Goal: Check status: Check status

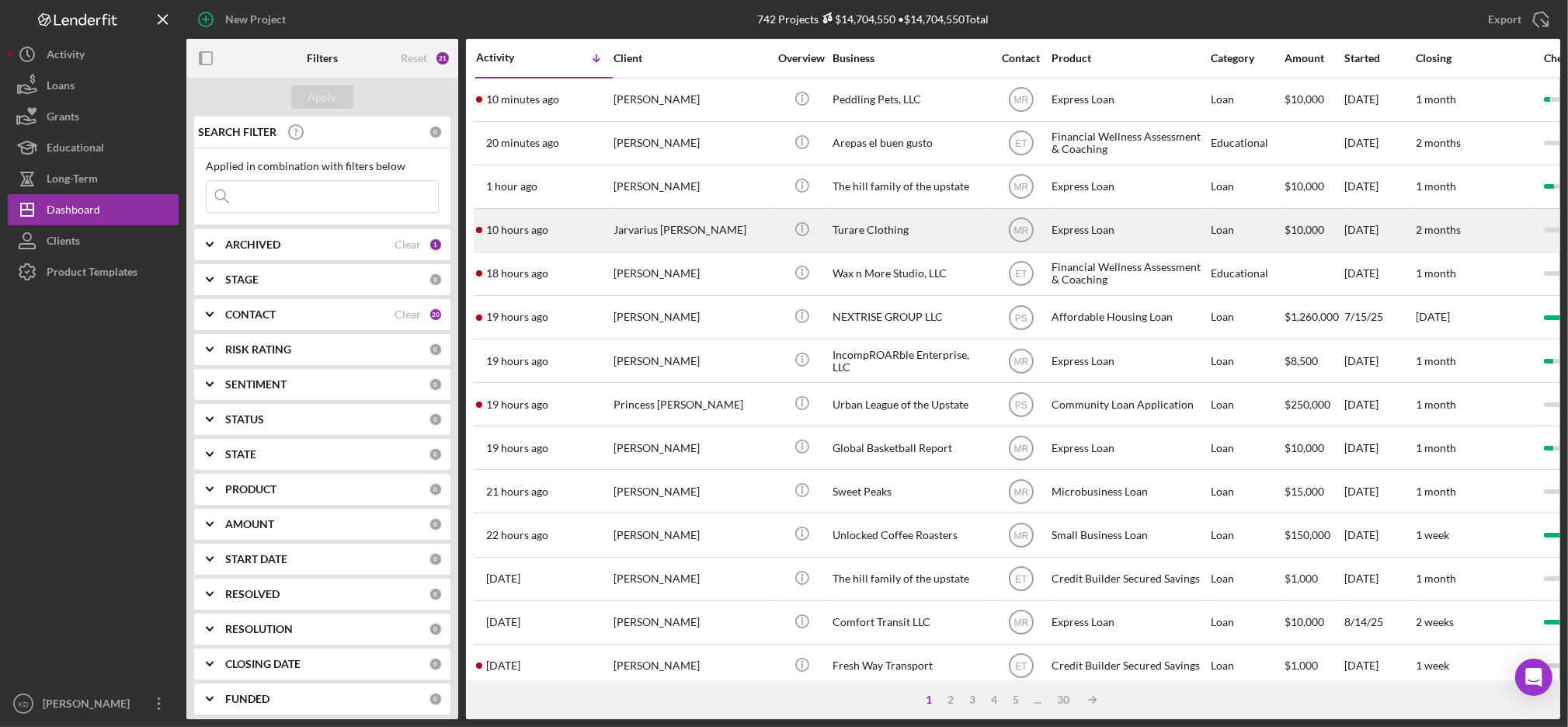
click at [883, 228] on div "Turare Clothing" at bounding box center [910, 231] width 155 height 41
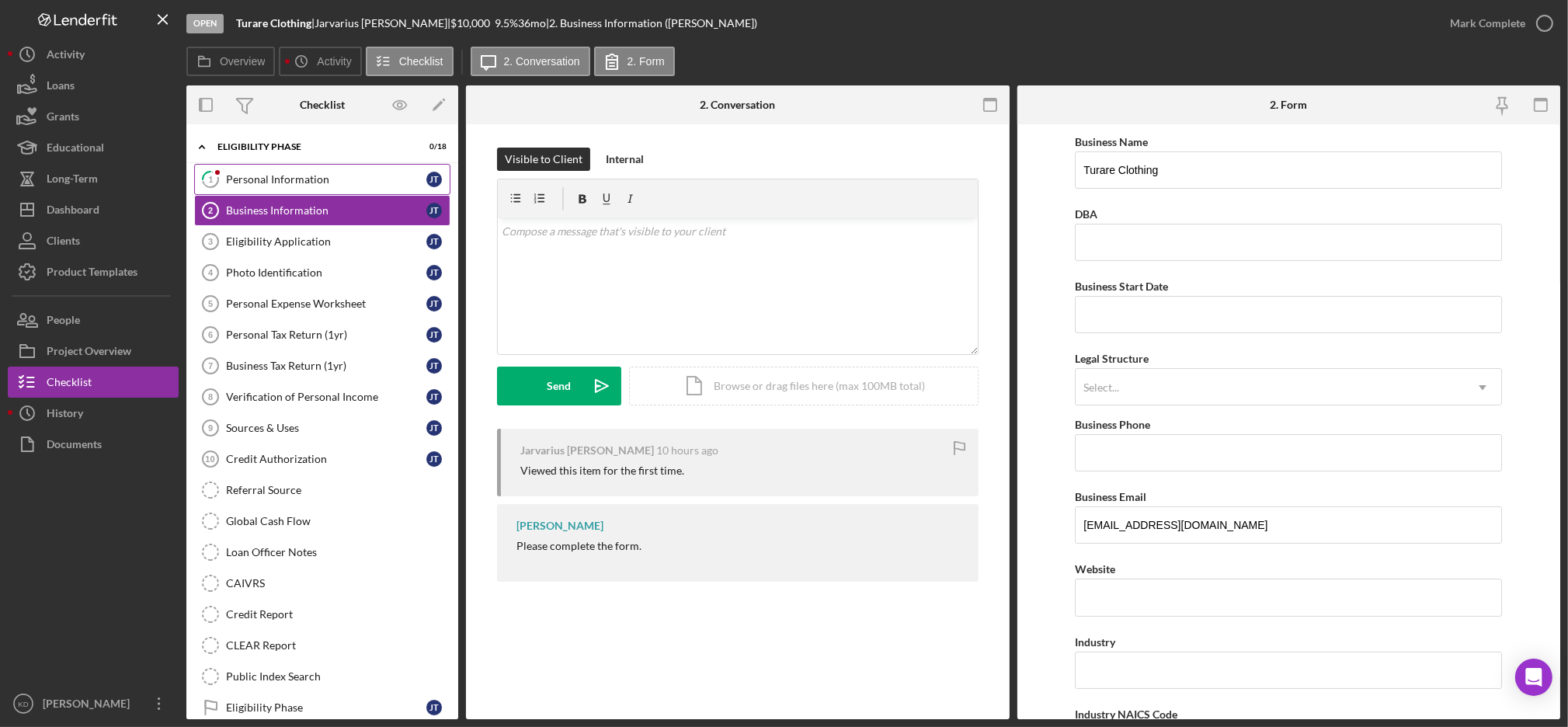
click at [265, 182] on div "Personal Information" at bounding box center [326, 179] width 200 height 13
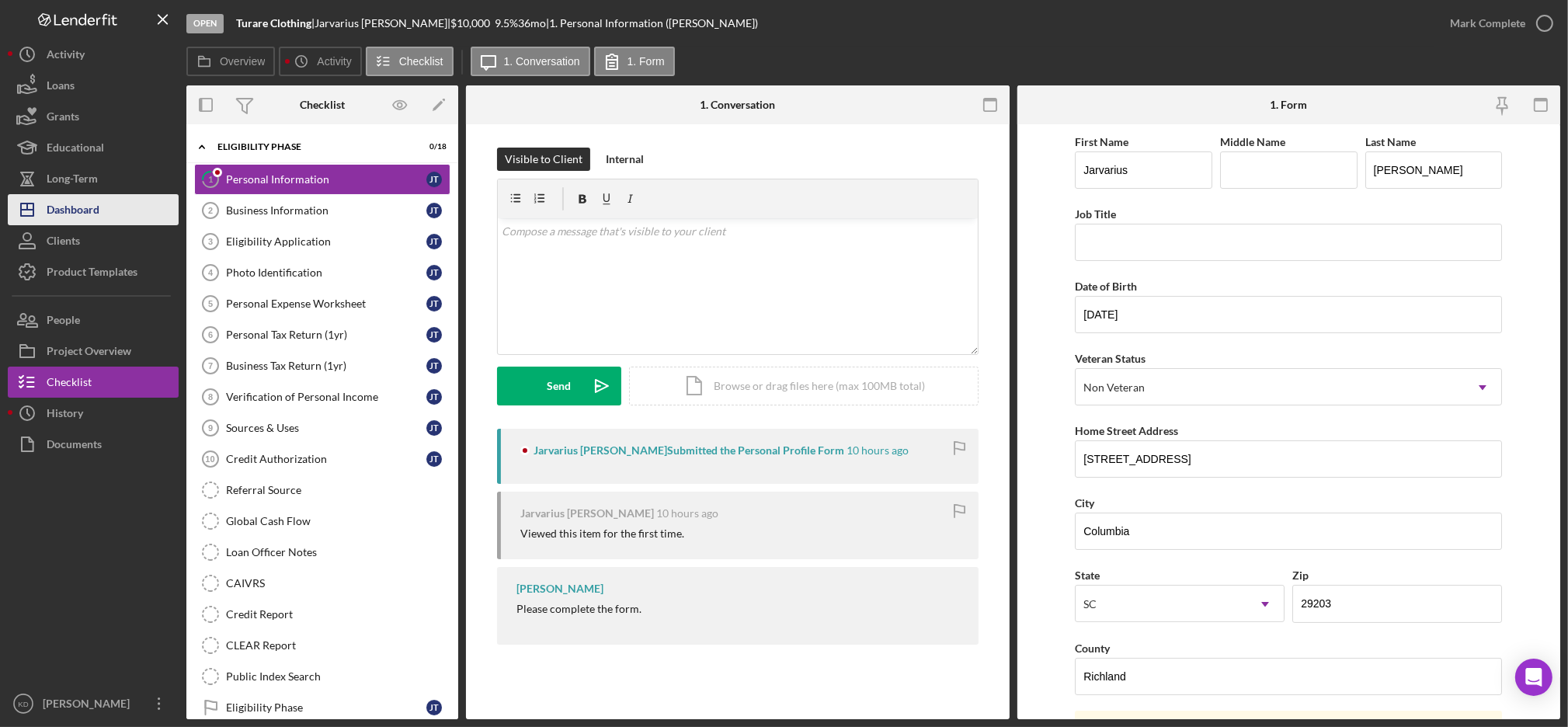
click at [112, 202] on button "Icon/Dashboard Dashboard" at bounding box center [93, 210] width 171 height 31
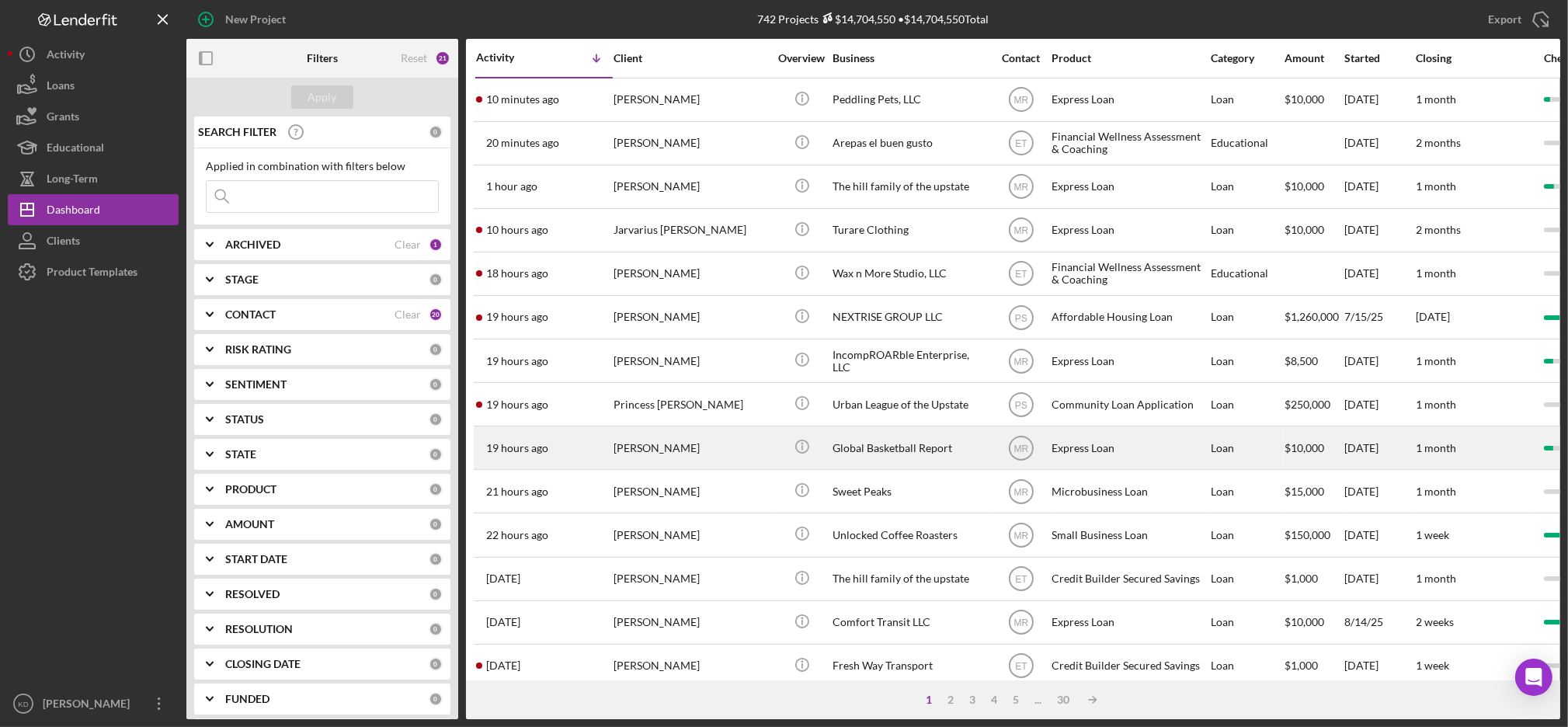
click at [909, 452] on div "Global Basketball Report" at bounding box center [910, 448] width 155 height 41
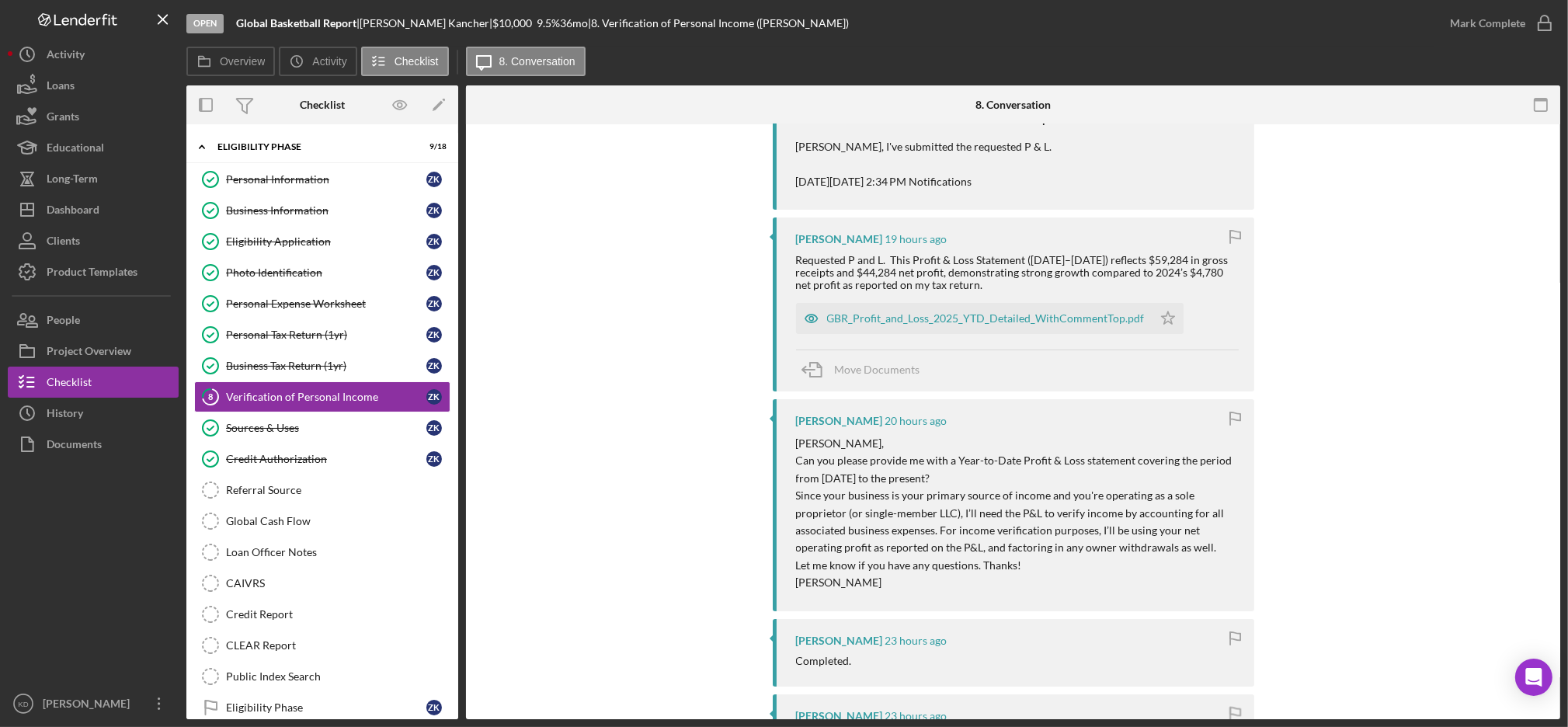
scroll to position [352, 0]
click at [269, 186] on link "Personal Information Personal Information Z K" at bounding box center [322, 180] width 256 height 31
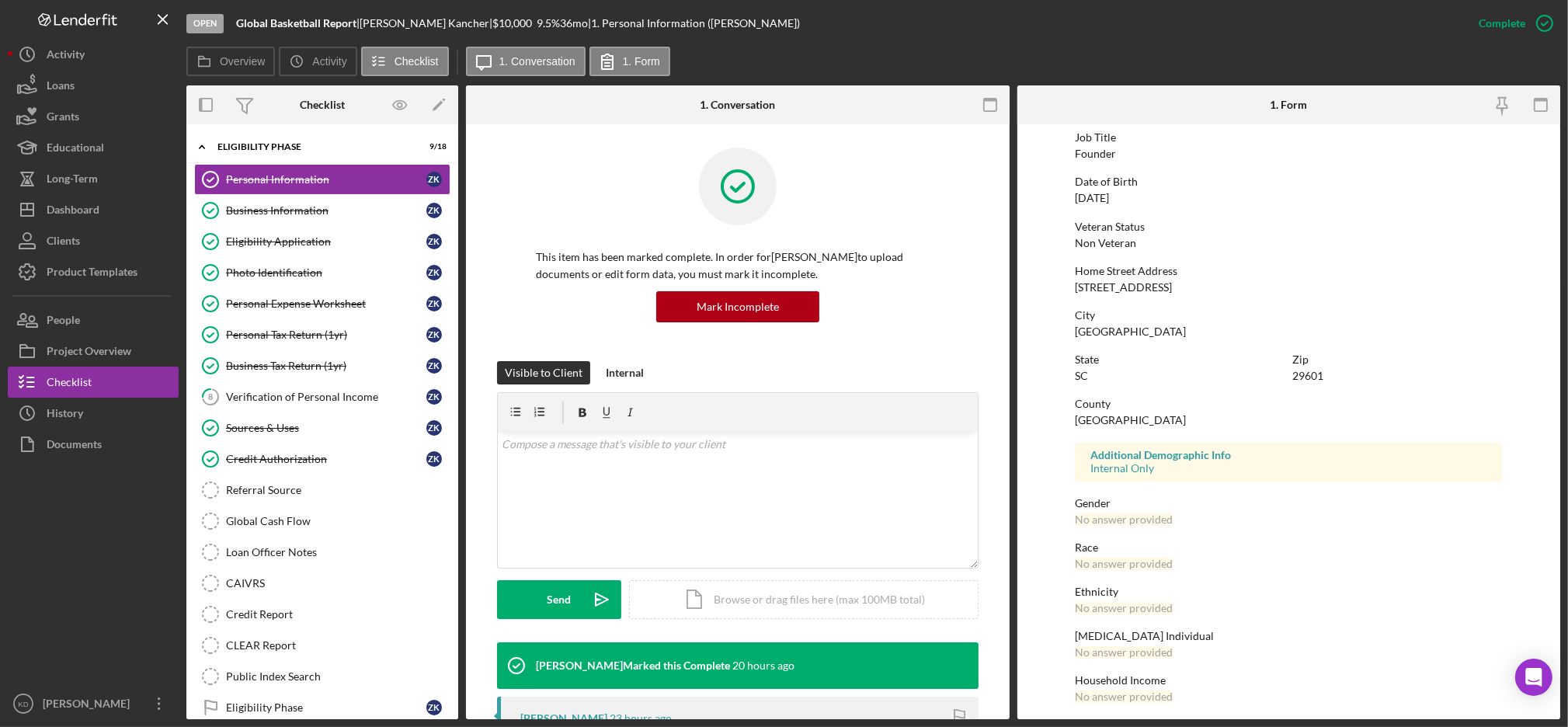
scroll to position [129, 0]
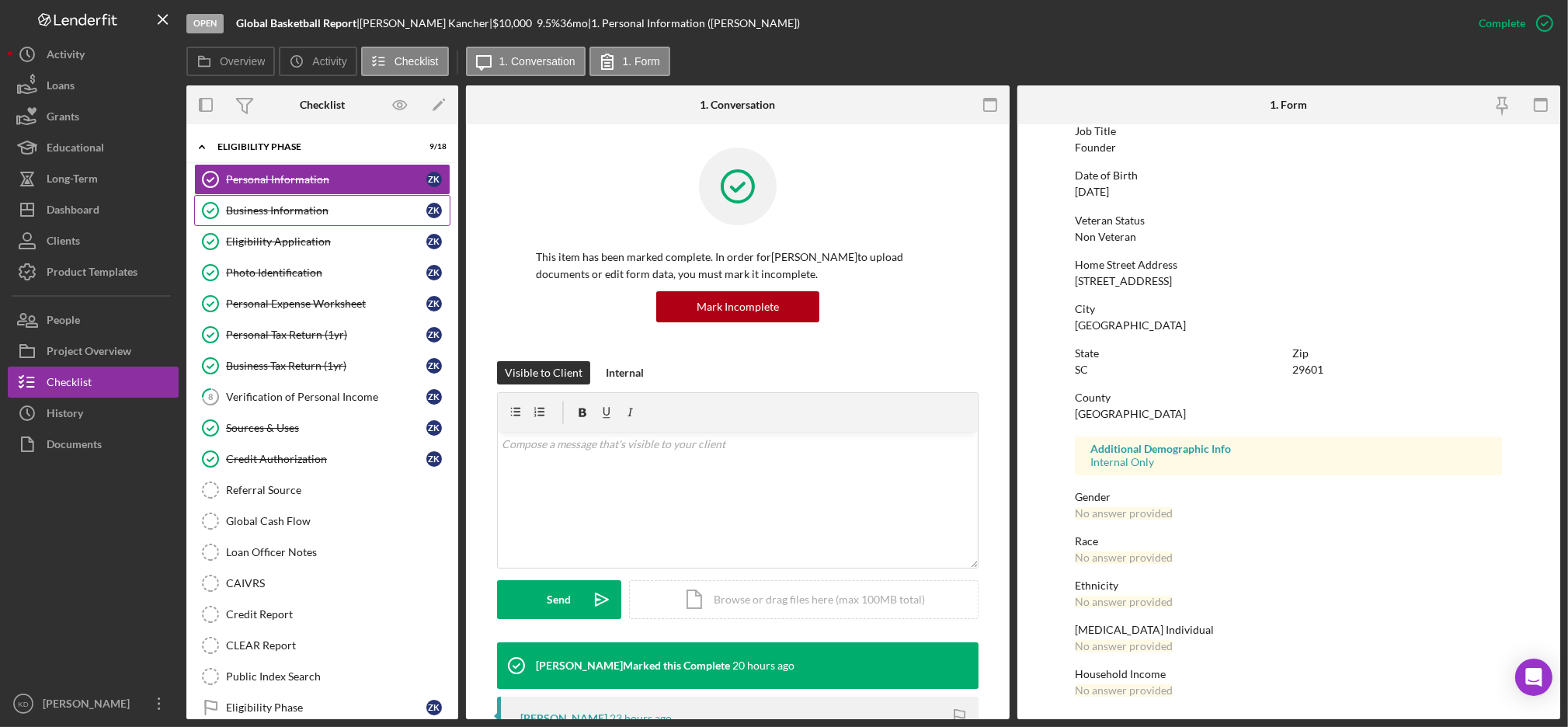
click at [341, 206] on div "Business Information" at bounding box center [326, 210] width 200 height 13
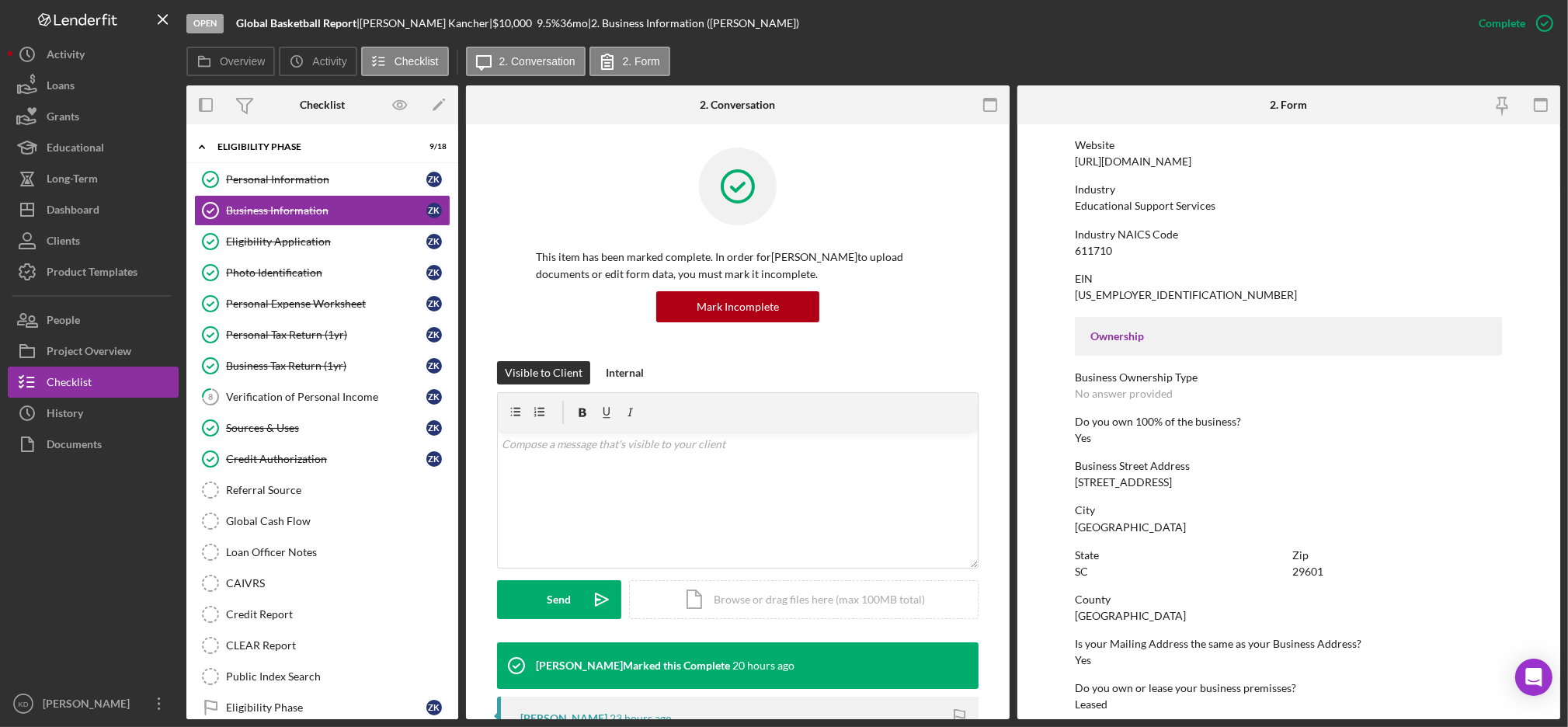
scroll to position [331, 0]
click at [1109, 567] on div "State SC" at bounding box center [1180, 562] width 210 height 28
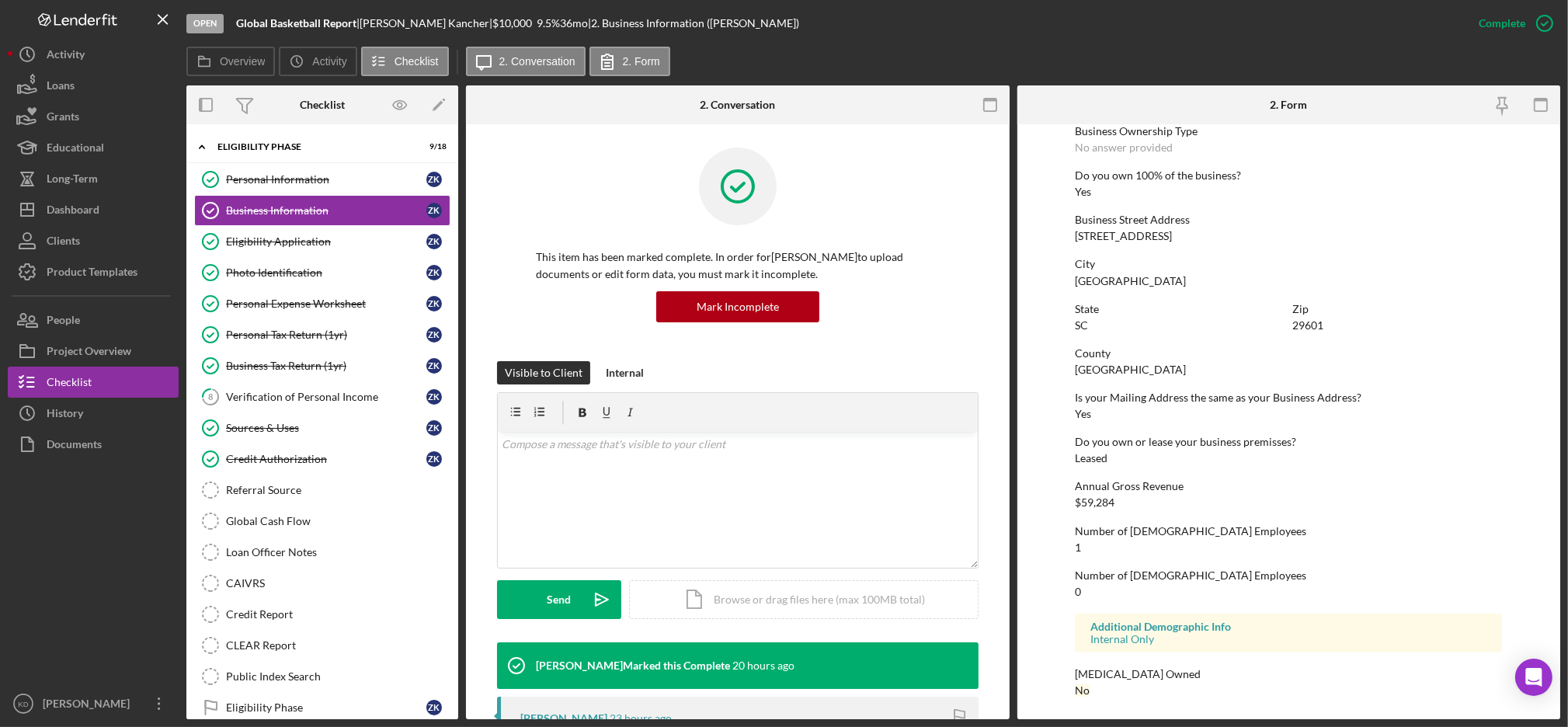
scroll to position [575, 0]
click at [321, 249] on link "Eligibility Application Eligibility Application Z K" at bounding box center [322, 242] width 256 height 31
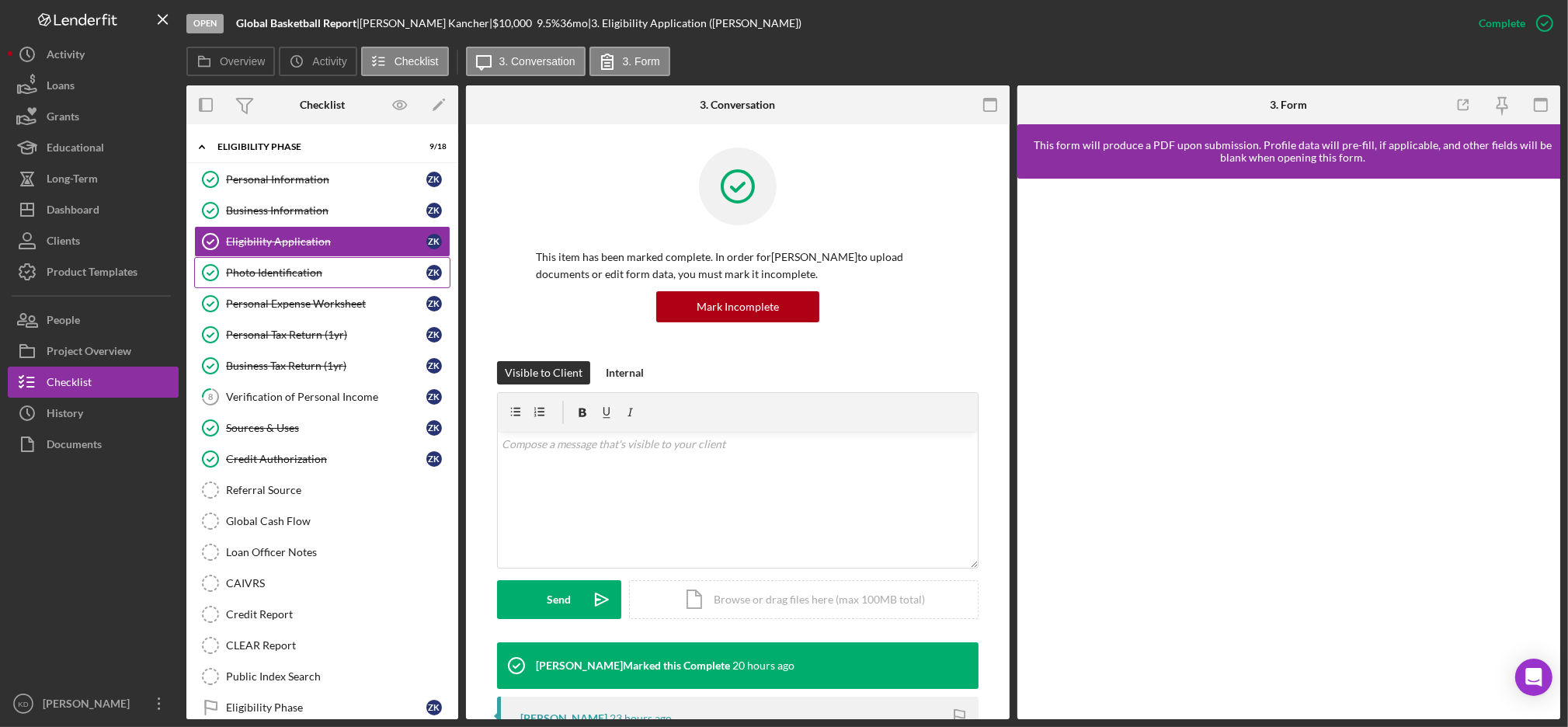
click at [306, 274] on div "Photo Identification" at bounding box center [326, 272] width 200 height 13
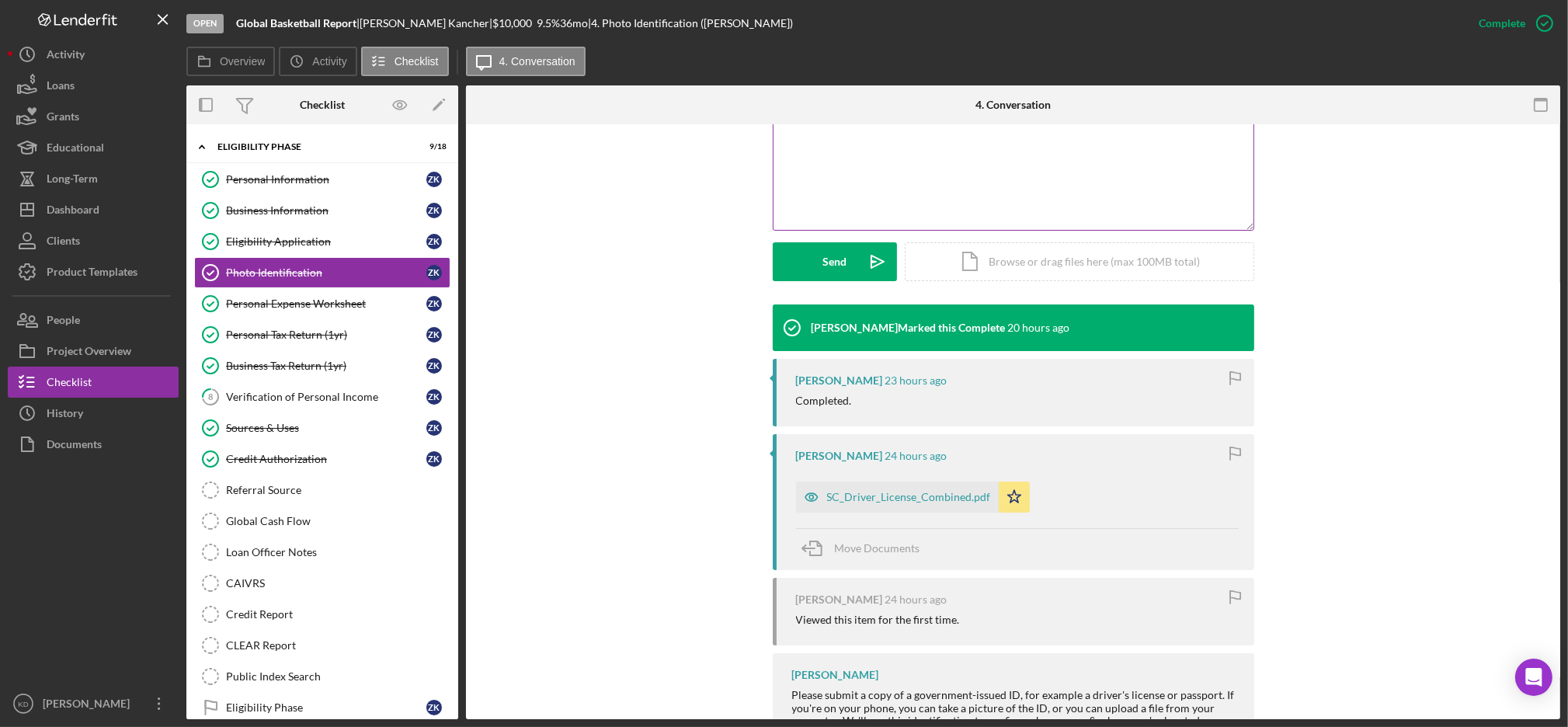
scroll to position [355, 0]
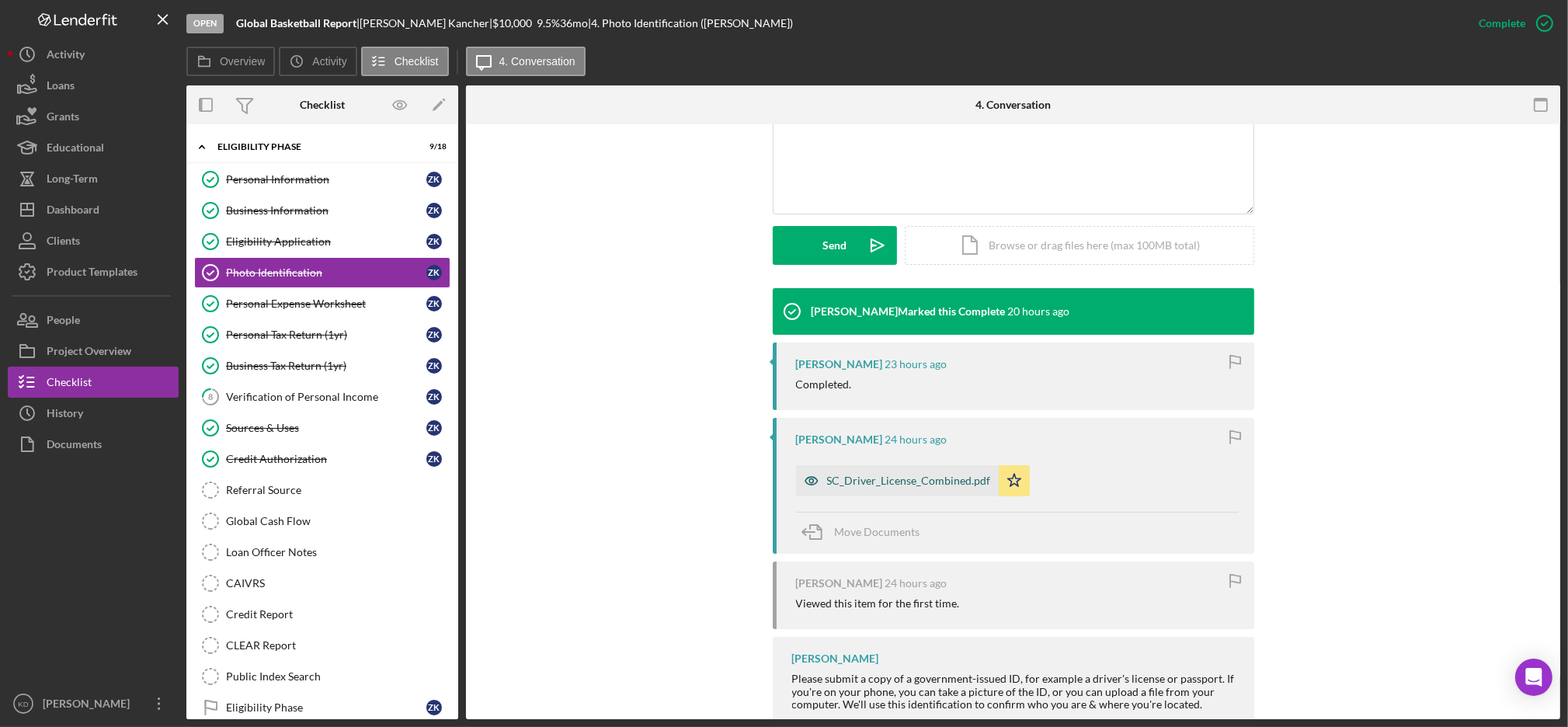
click at [900, 475] on div "SC_Driver_License_Combined.pdf" at bounding box center [908, 480] width 164 height 13
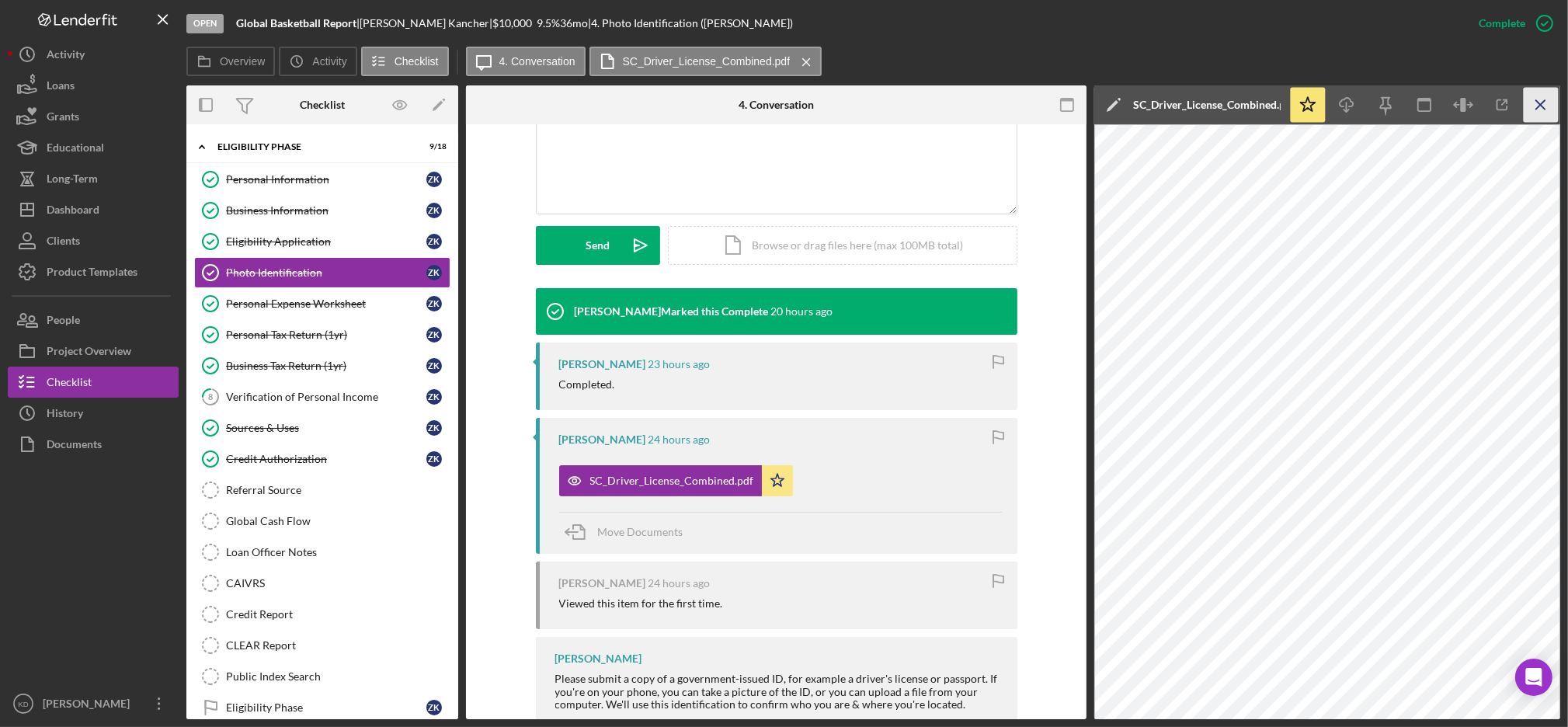
click at [1534, 111] on icon "Icon/Menu Close" at bounding box center [1541, 105] width 35 height 35
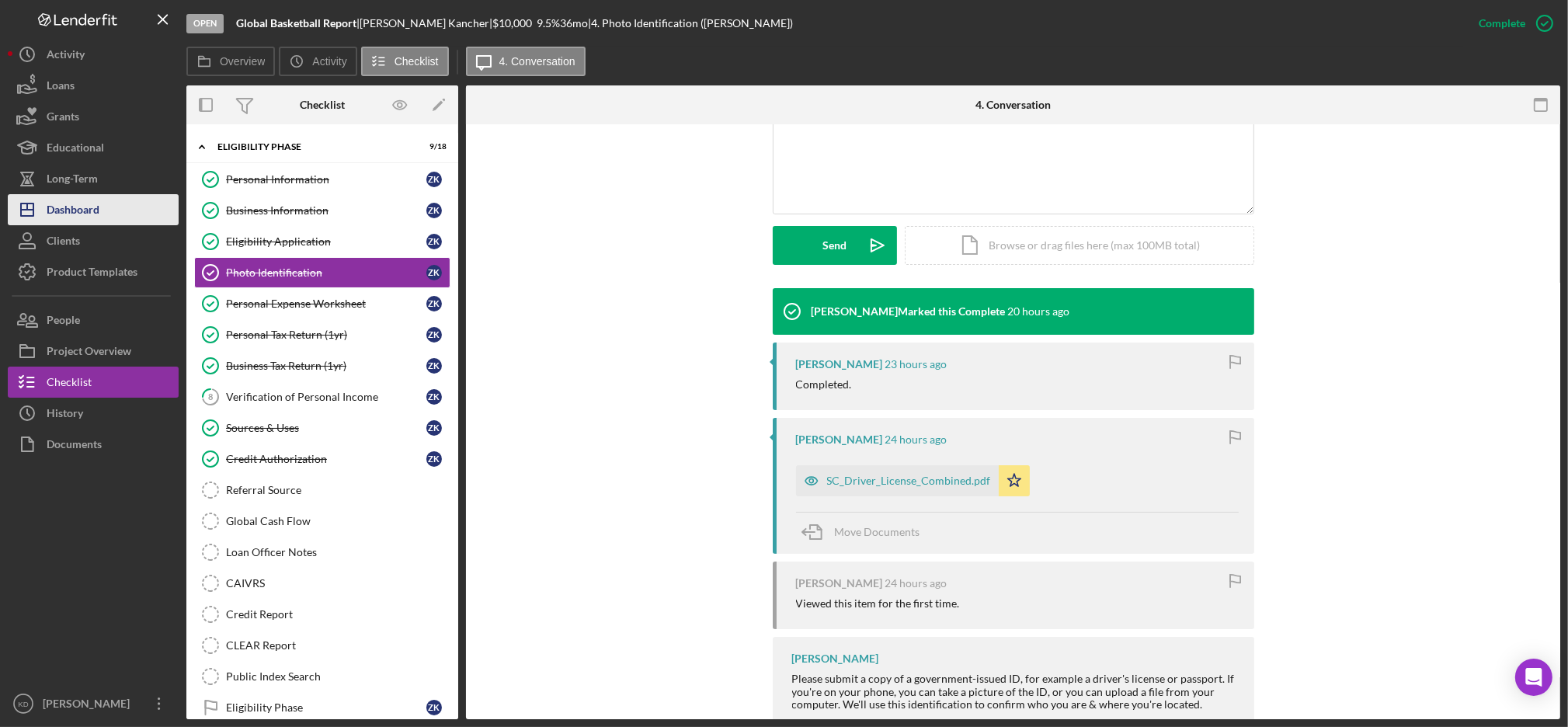
click at [107, 221] on button "Icon/Dashboard Dashboard" at bounding box center [93, 210] width 171 height 31
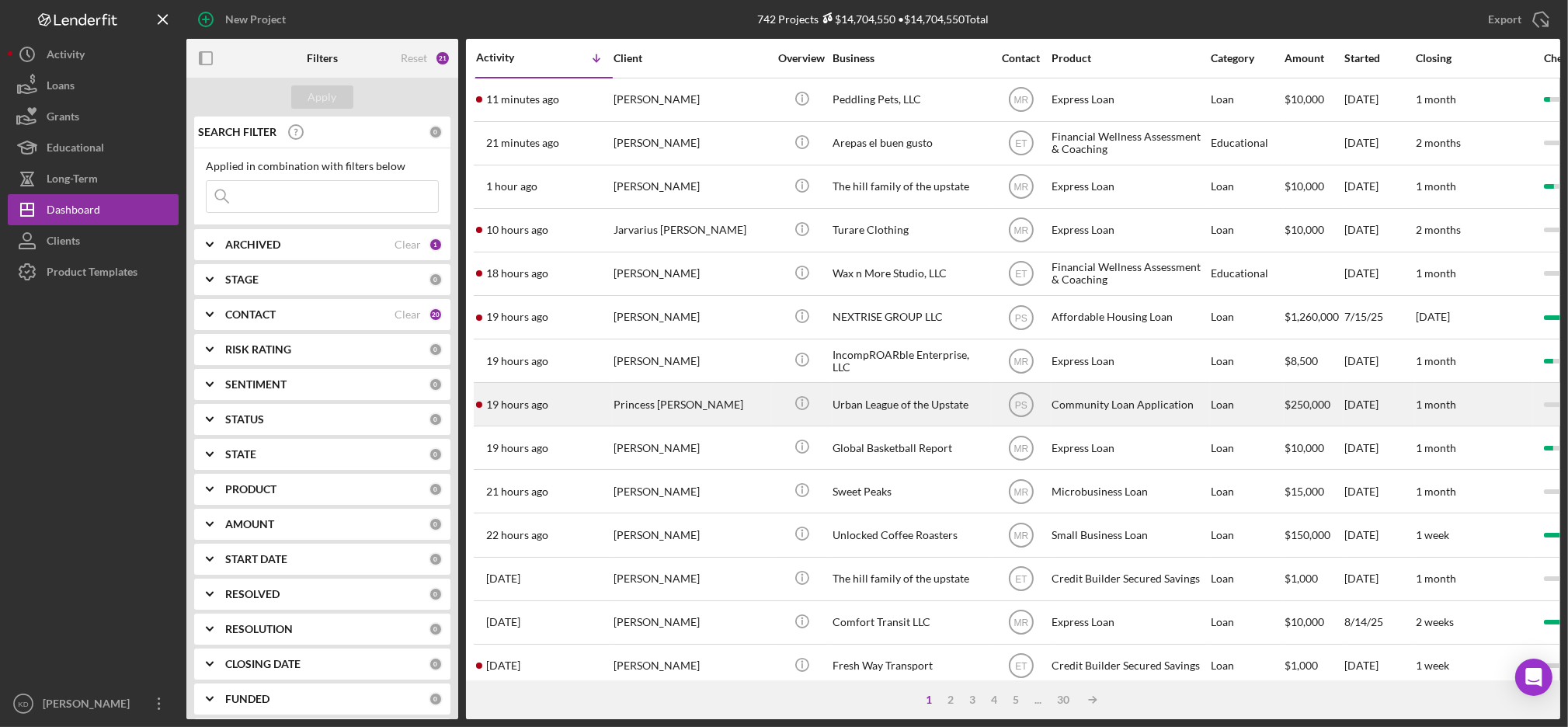
click at [889, 420] on div "Urban League of the Upstate" at bounding box center [910, 405] width 155 height 41
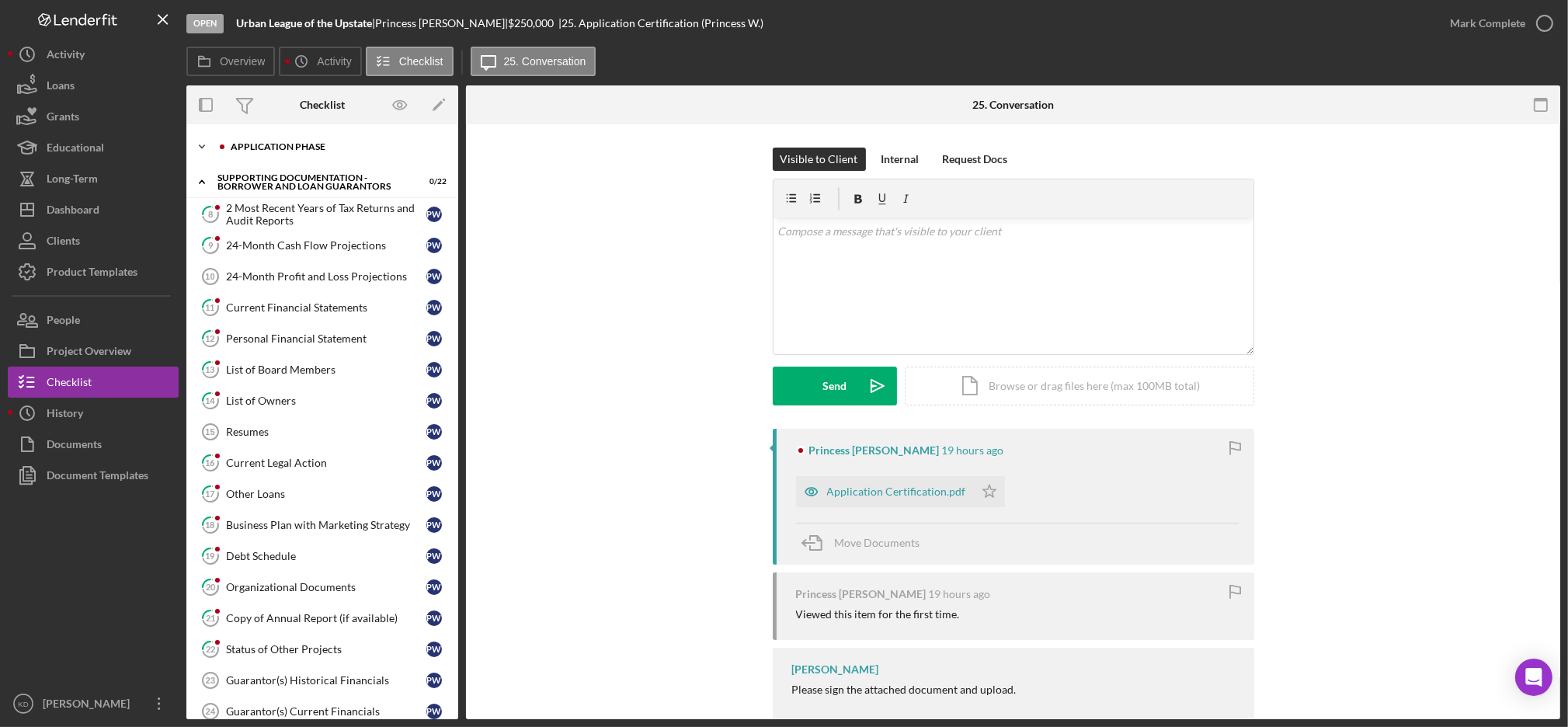
click at [259, 154] on div "Icon/Expander Application Phase 0 / 12" at bounding box center [322, 147] width 272 height 31
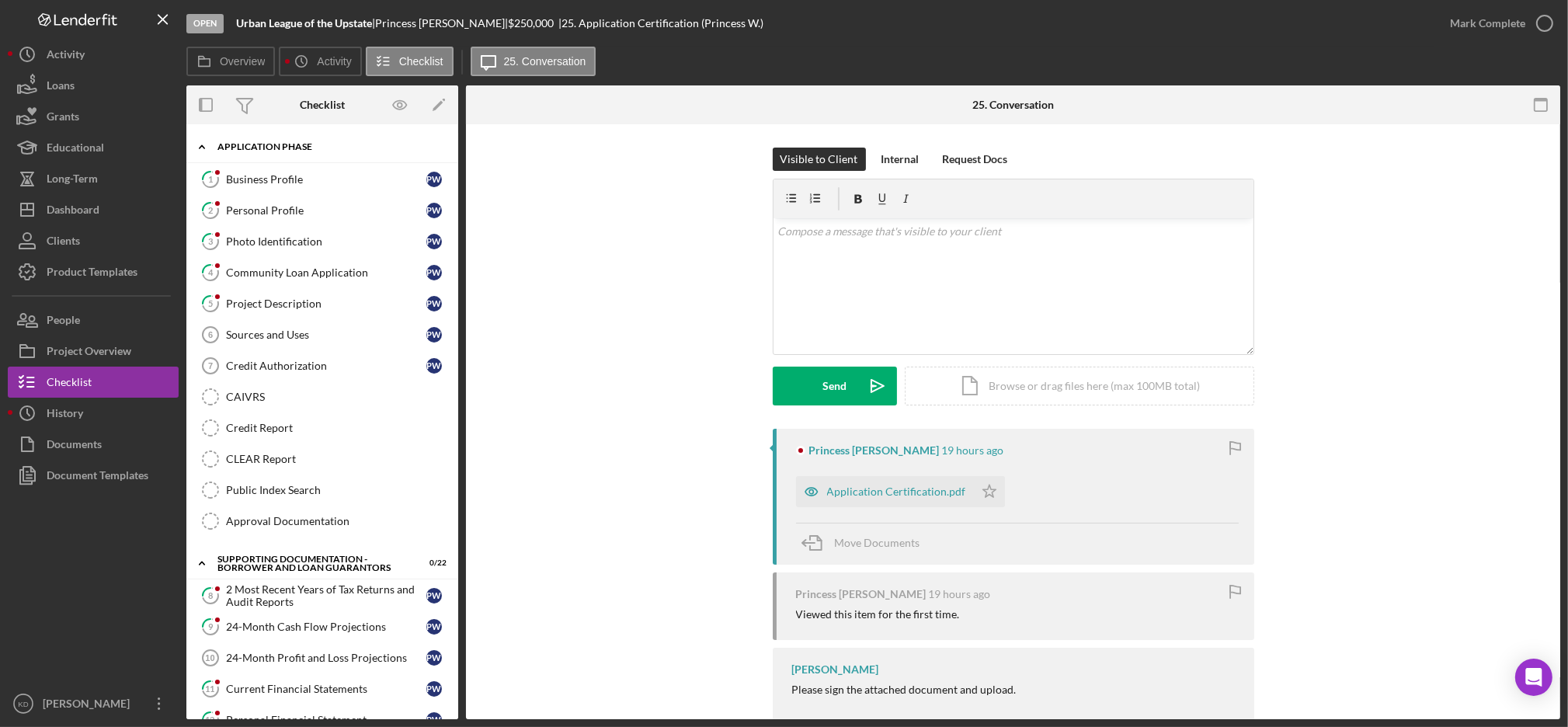
click at [259, 154] on div "Icon/Expander Application Phase 0 / 12" at bounding box center [322, 147] width 272 height 31
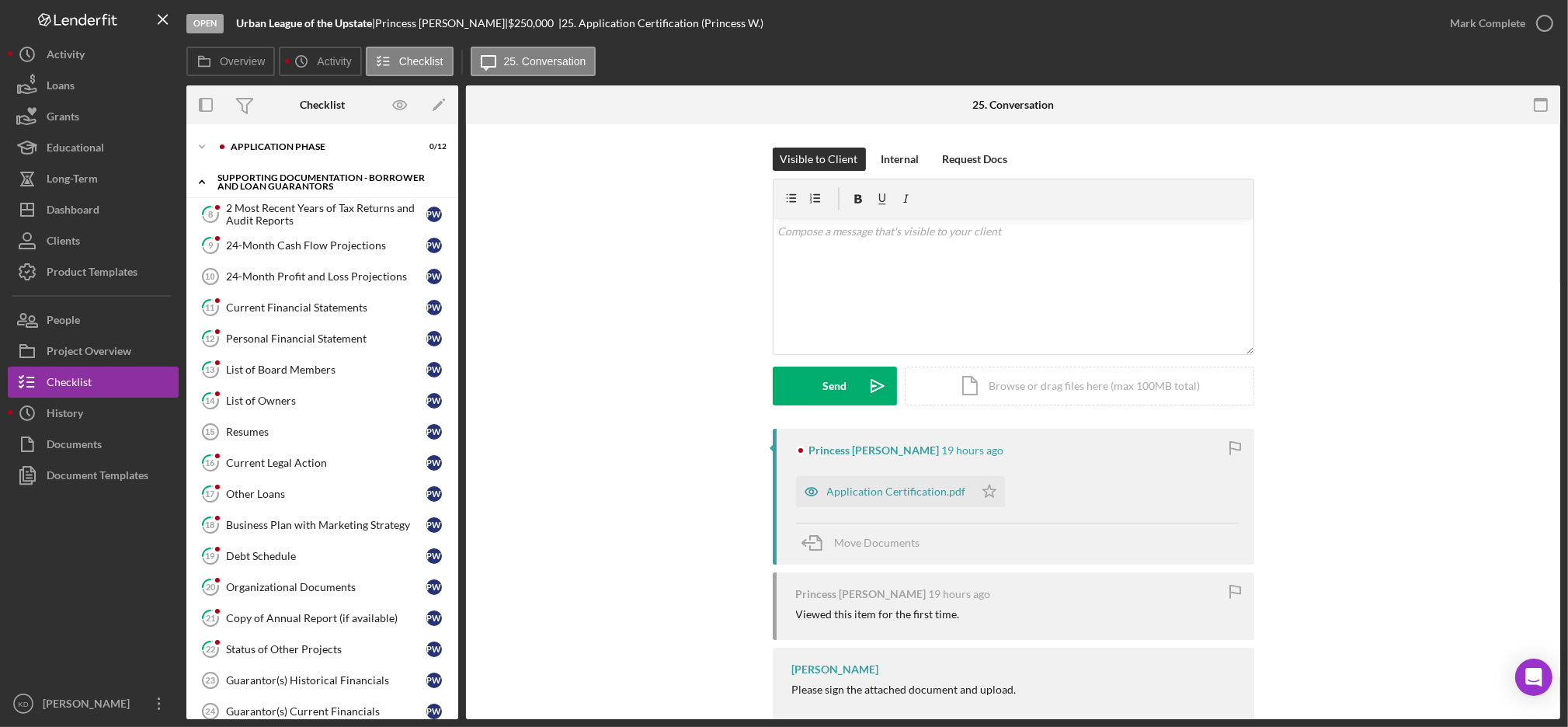
click at [265, 177] on div "Supporting Documentation - Borrower and Loan Guarantors" at bounding box center [327, 182] width 221 height 18
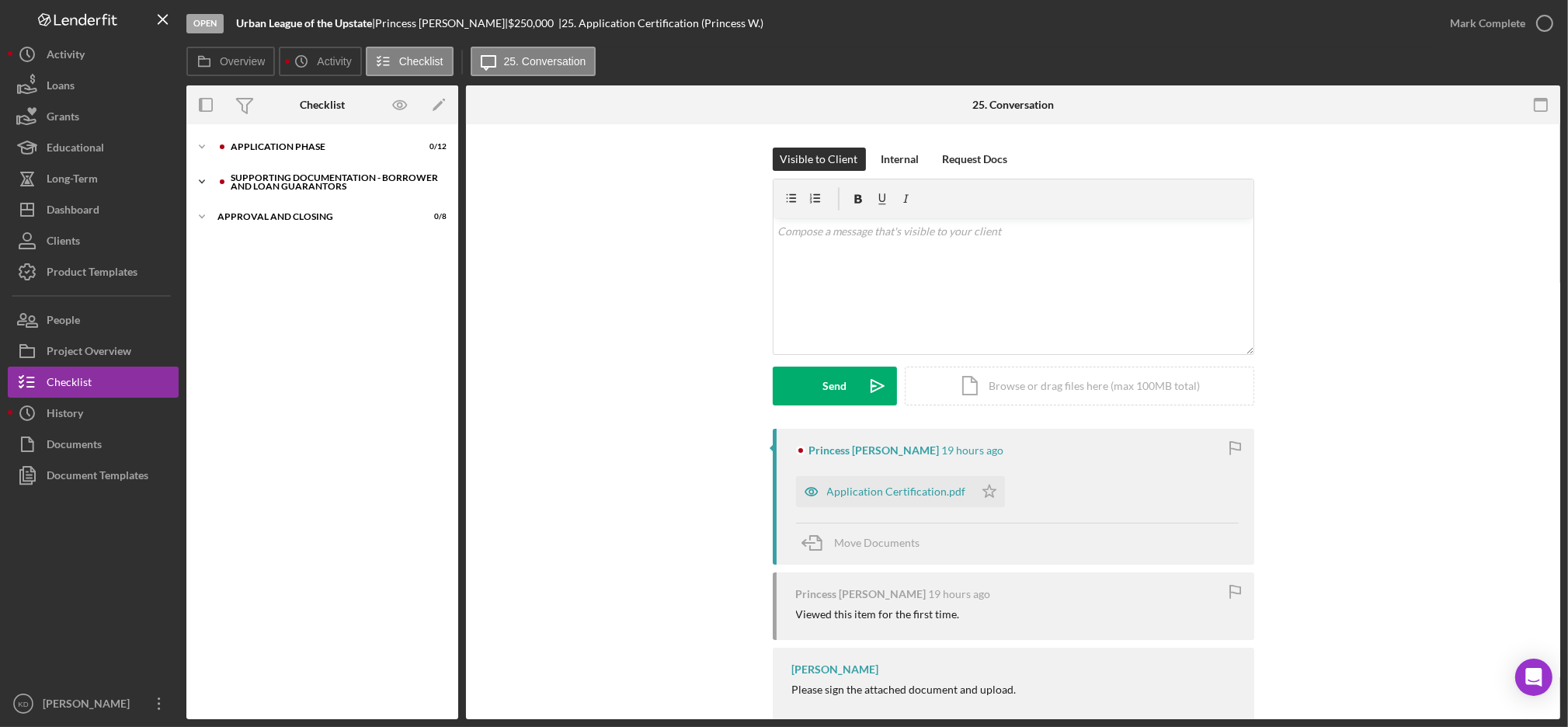
click at [238, 190] on div "Supporting Documentation - Borrower and Loan Guarantors" at bounding box center [335, 182] width 208 height 18
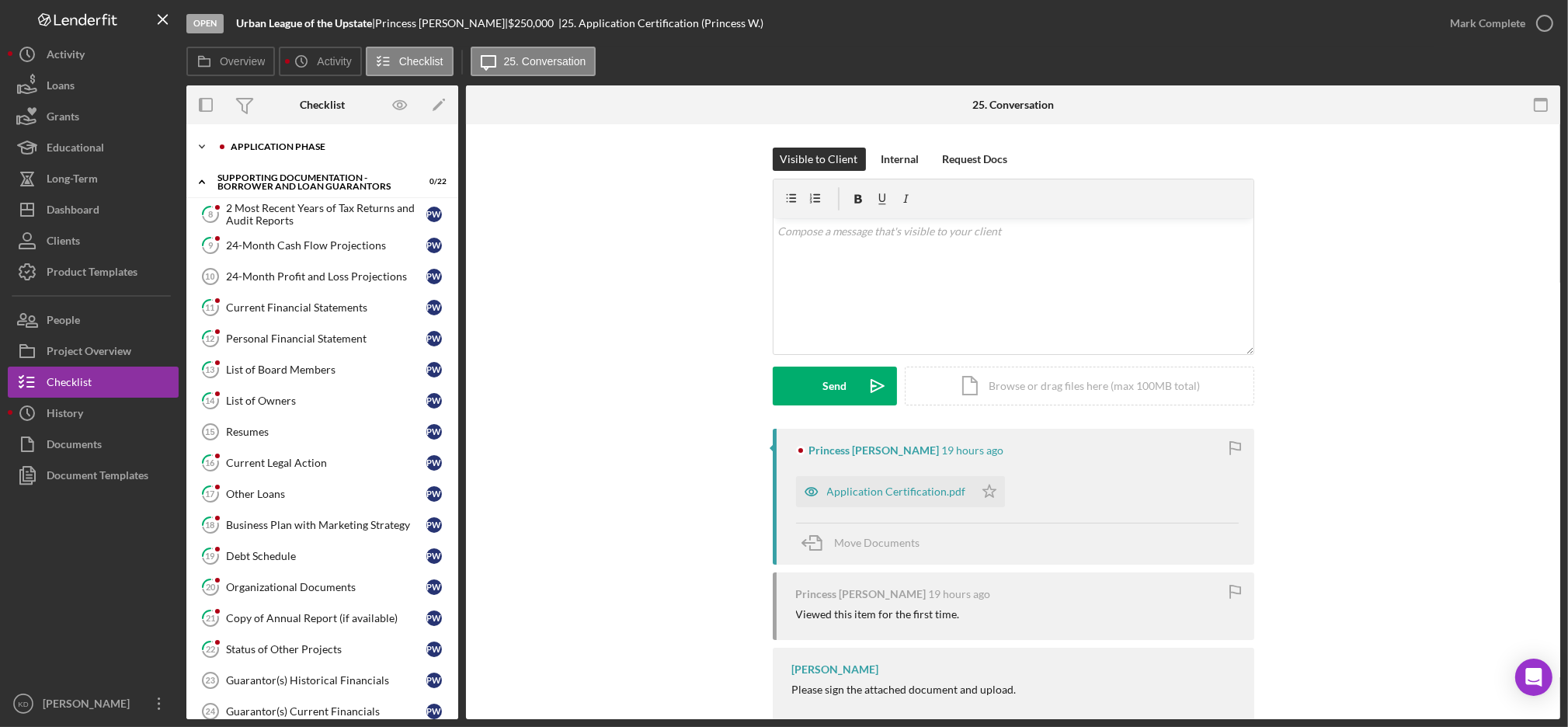
click at [265, 156] on div "Icon/Expander Application Phase 0 / 12" at bounding box center [322, 147] width 272 height 31
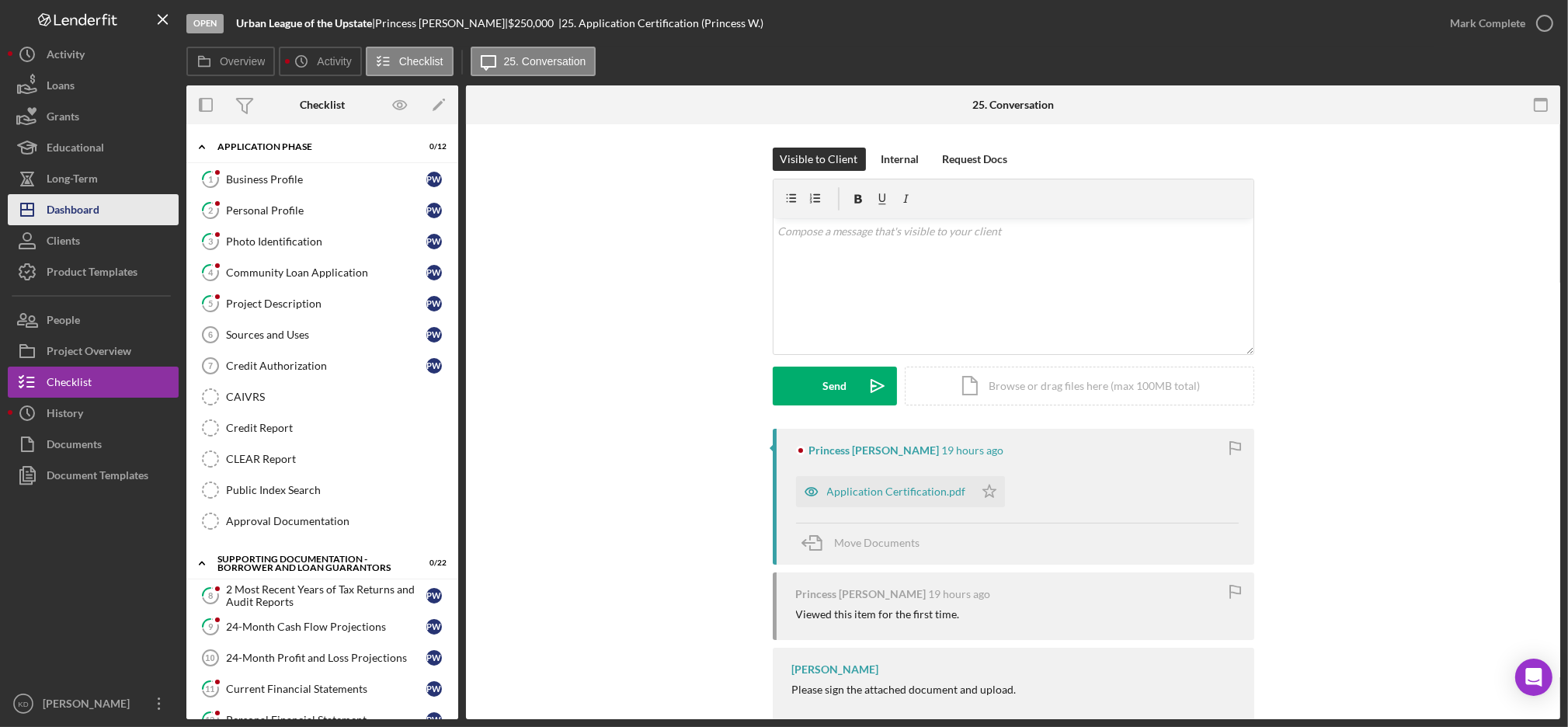
click at [67, 206] on div "Dashboard" at bounding box center [73, 212] width 53 height 35
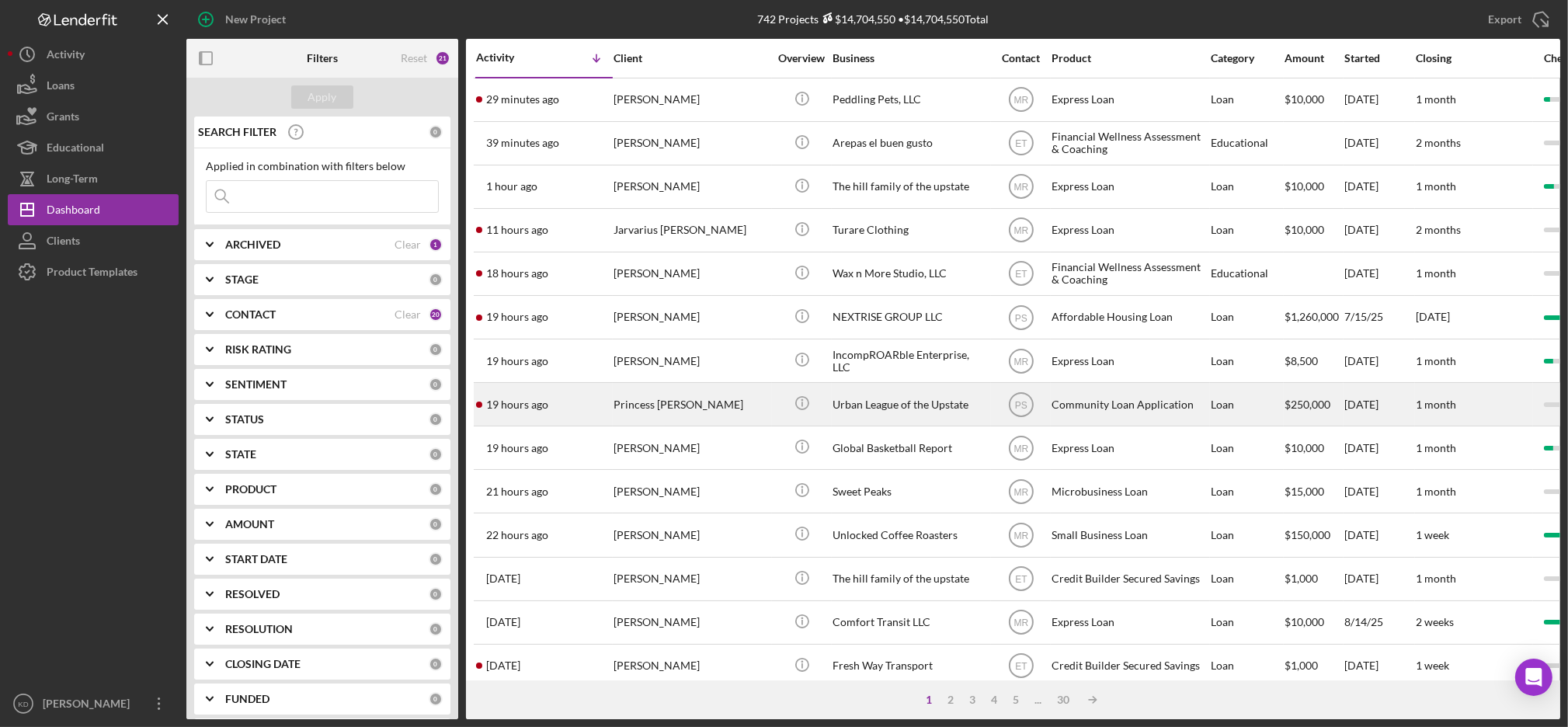
click at [922, 420] on div "Urban League of the Upstate" at bounding box center [910, 405] width 155 height 41
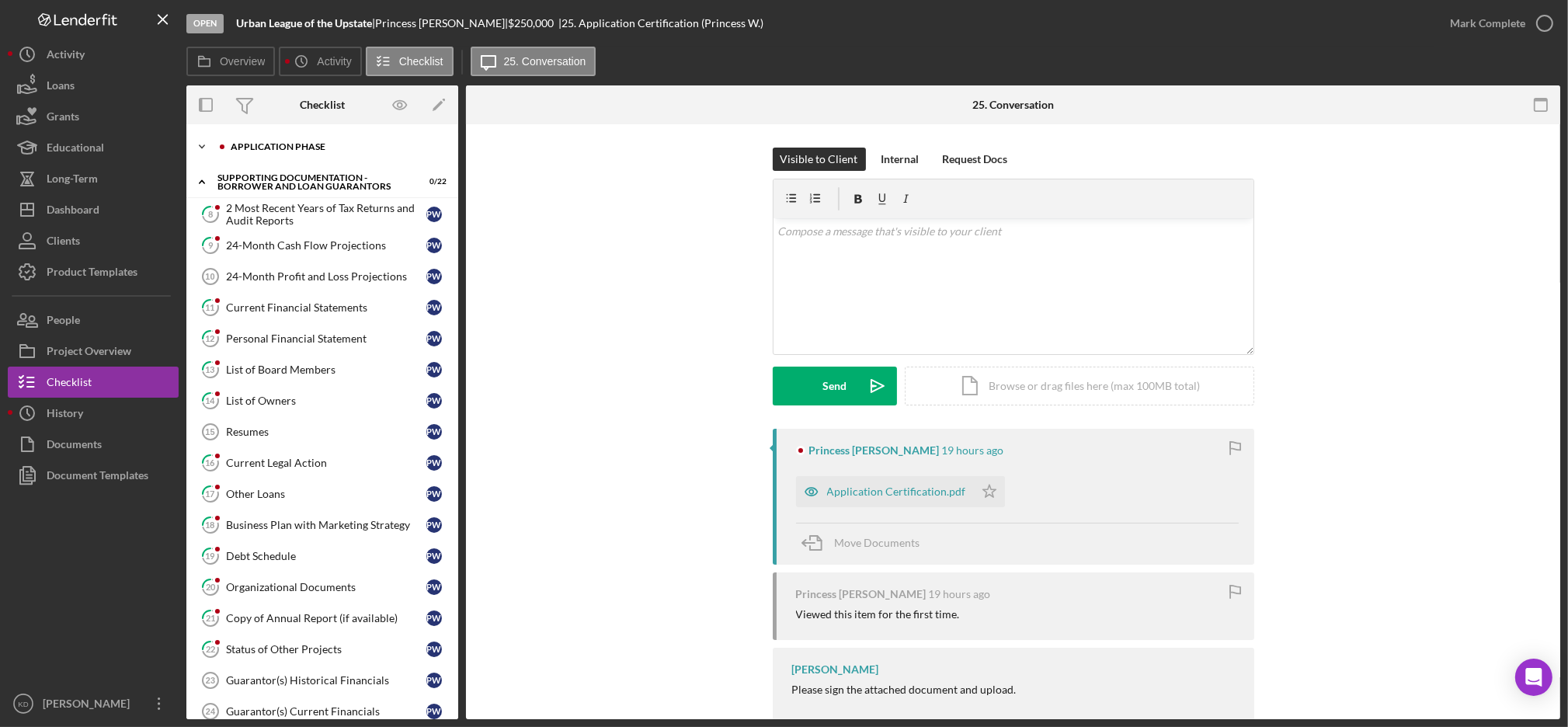
click at [292, 142] on div "Application Phase" at bounding box center [335, 146] width 208 height 9
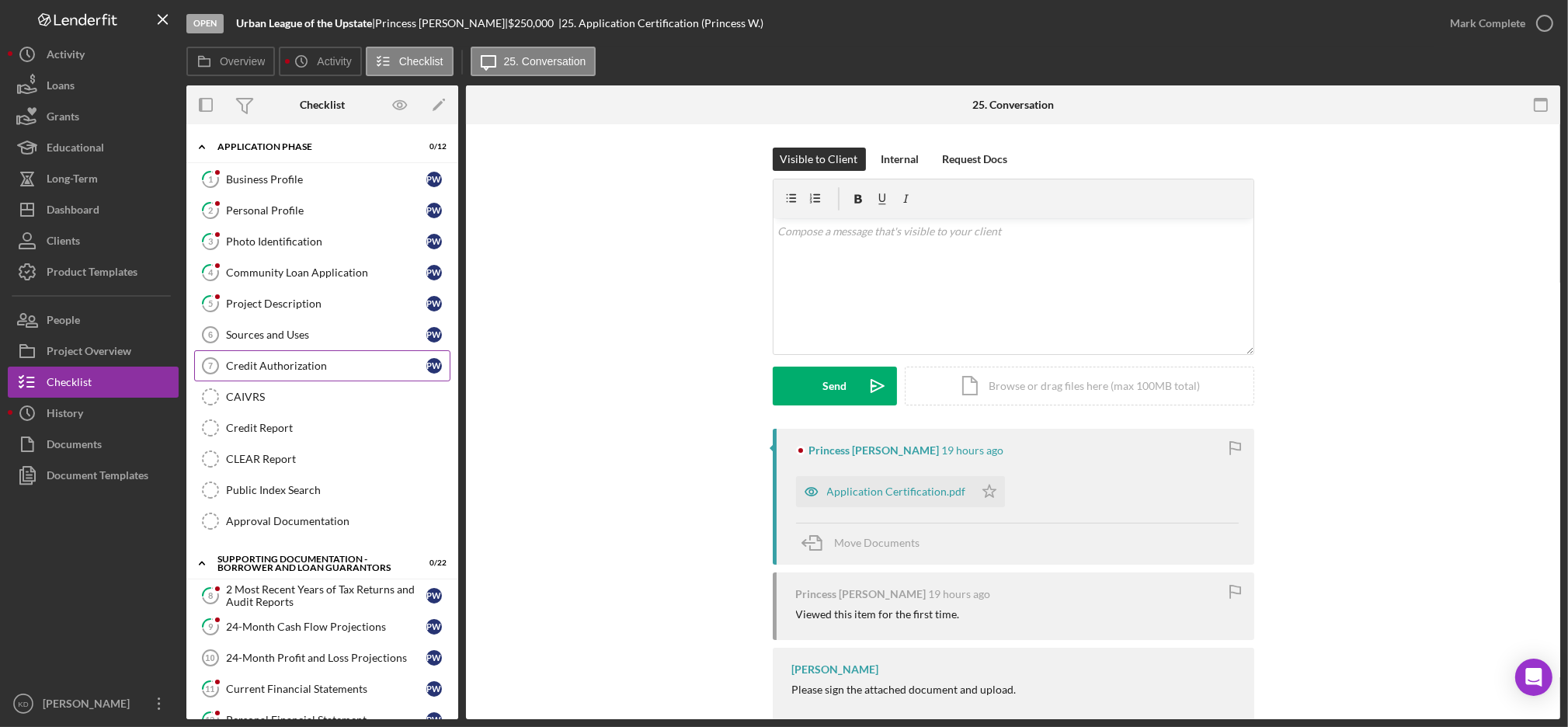
scroll to position [318, 0]
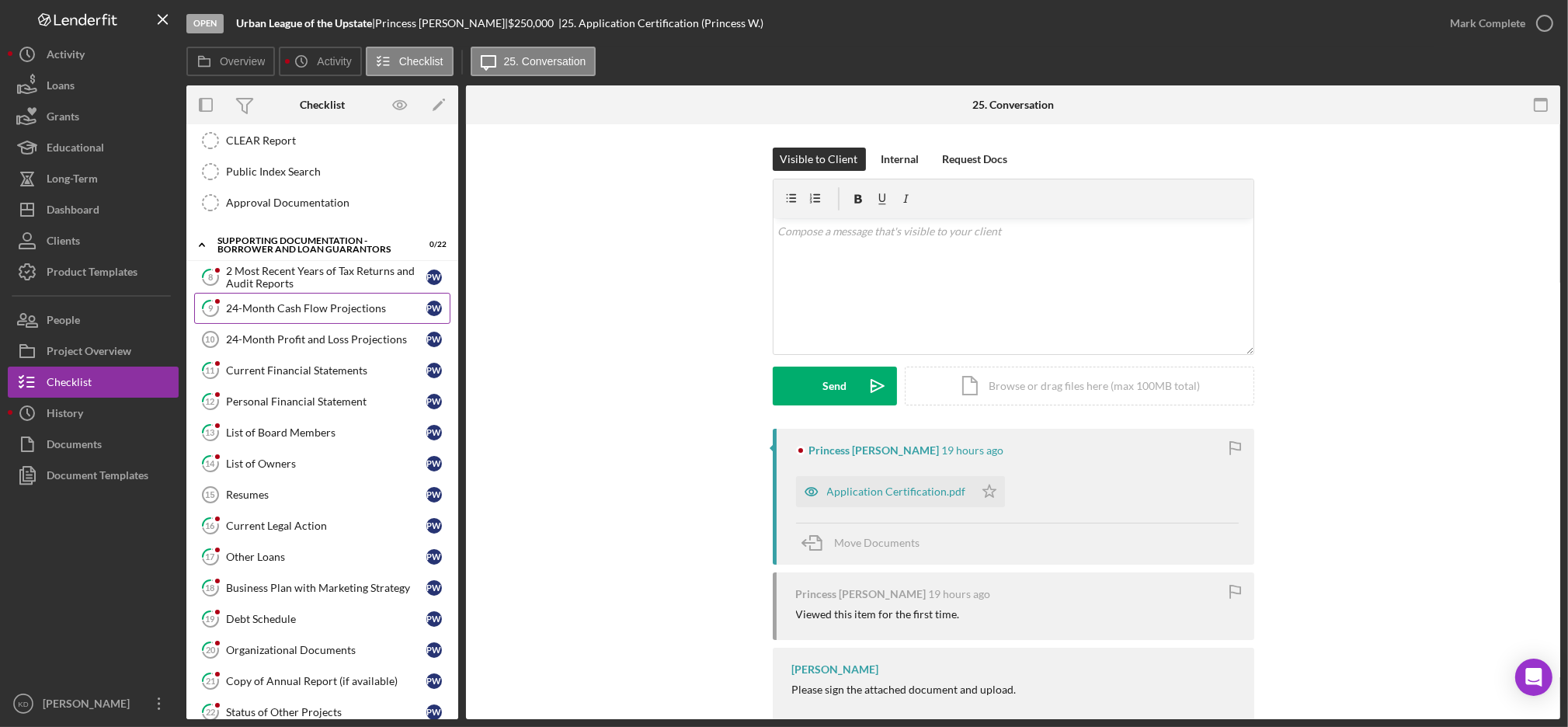
click at [282, 294] on link "9 24-Month Cash Flow Projections P W" at bounding box center [322, 308] width 256 height 31
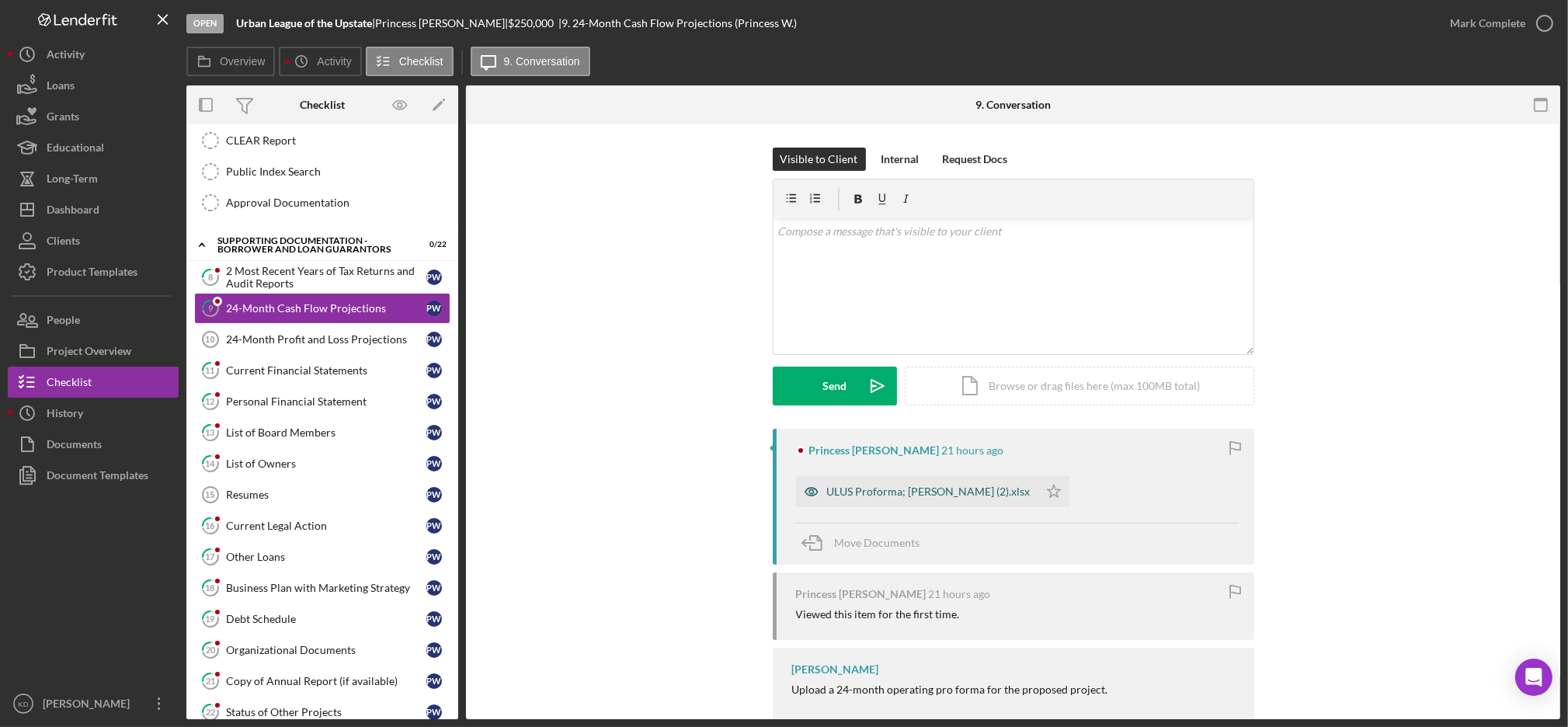
click at [874, 495] on div "ULUS Proforma; Whitlock (2).xlsx" at bounding box center [928, 491] width 203 height 13
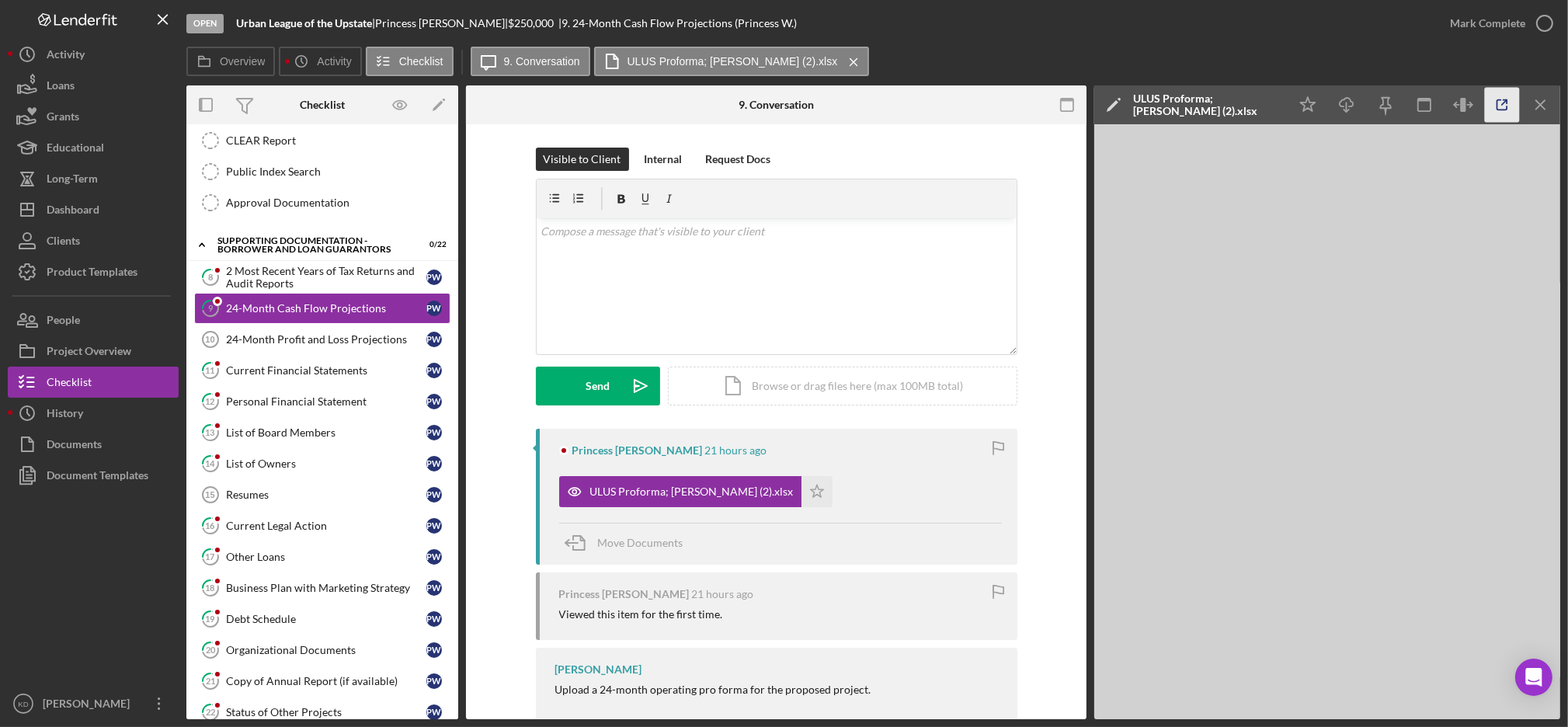
click at [1516, 105] on icon "button" at bounding box center [1502, 105] width 35 height 35
click at [1498, 113] on icon "button" at bounding box center [1502, 105] width 35 height 35
click at [1533, 115] on icon "Icon/Menu Close" at bounding box center [1541, 105] width 35 height 35
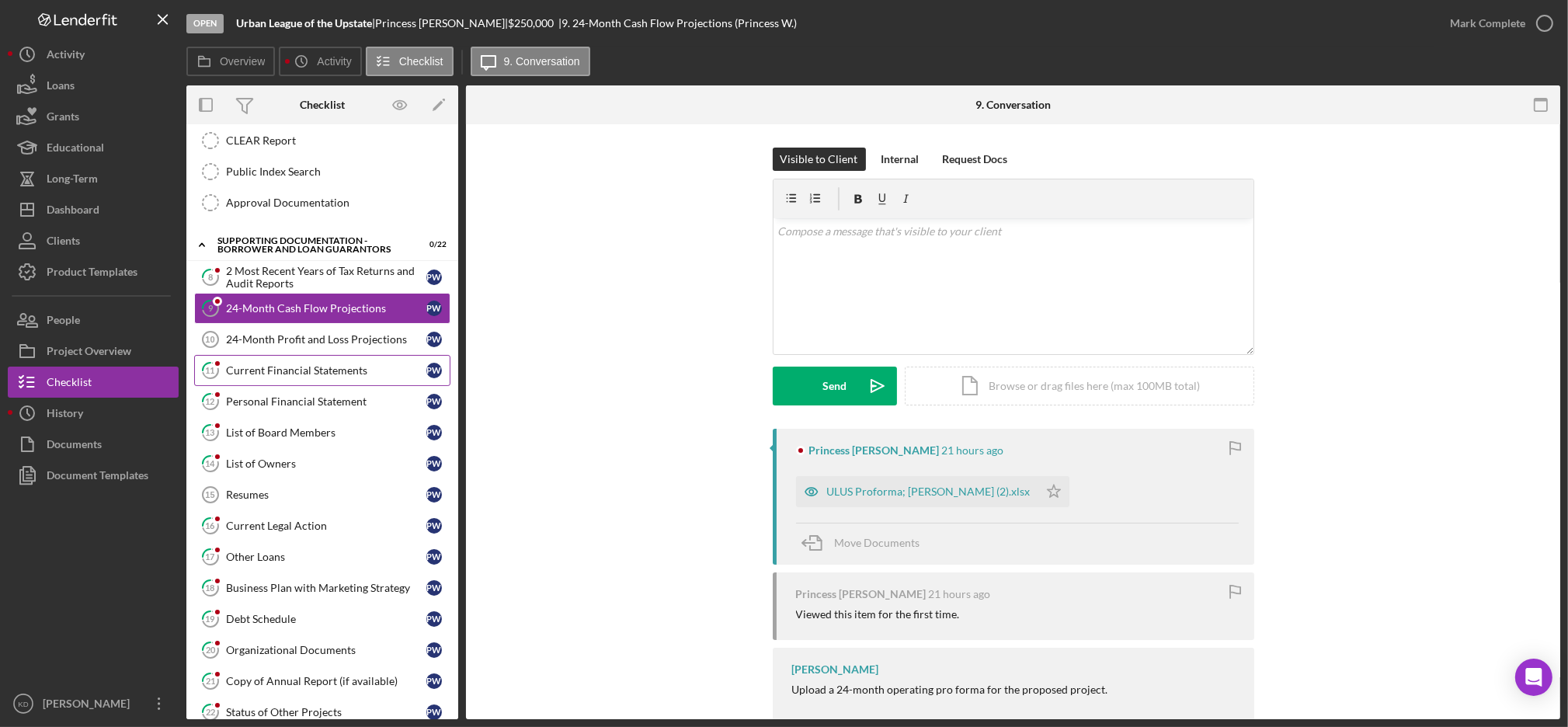
click at [363, 365] on div "Current Financial Statements" at bounding box center [326, 370] width 200 height 13
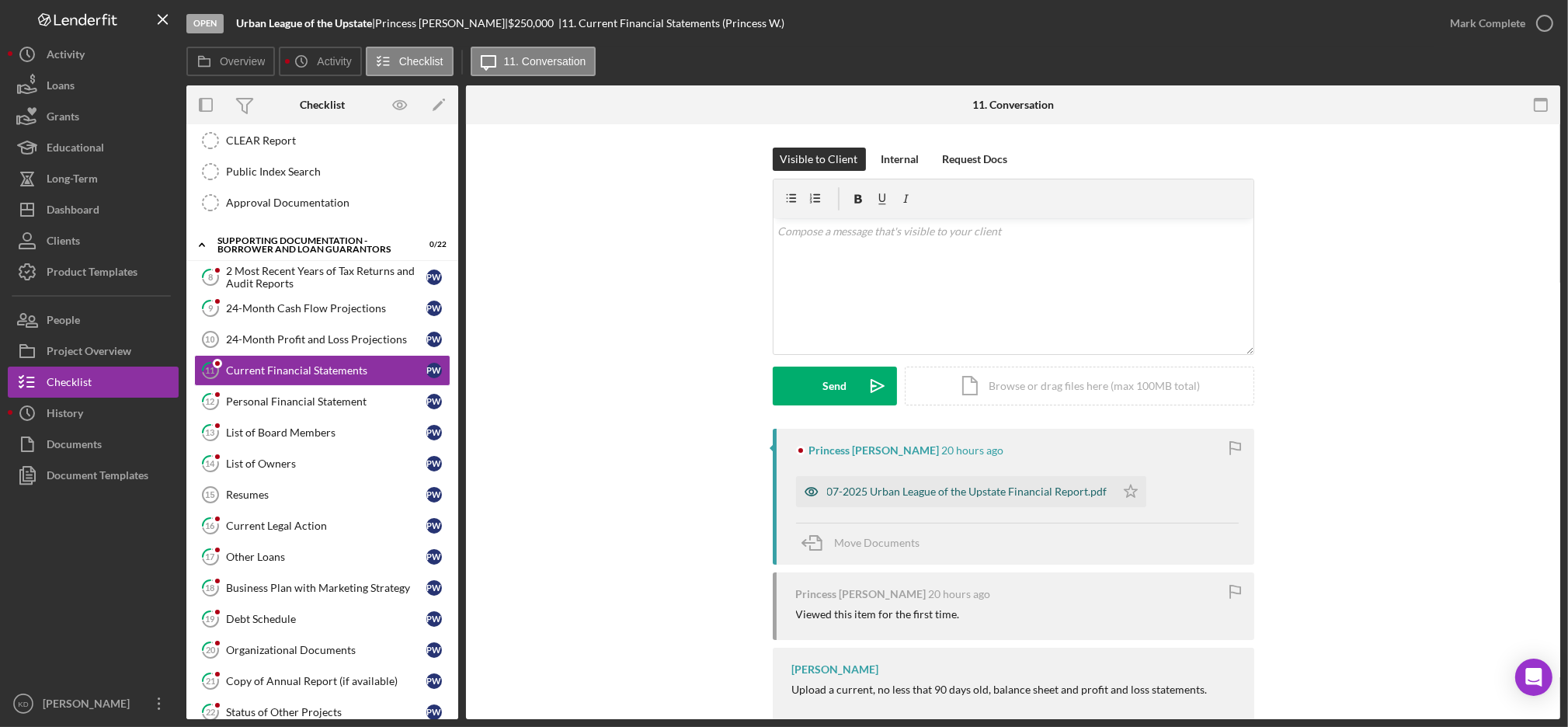
click at [969, 500] on div "07-2025 Urban League of the Upstate Financial Report.pdf" at bounding box center [955, 492] width 319 height 31
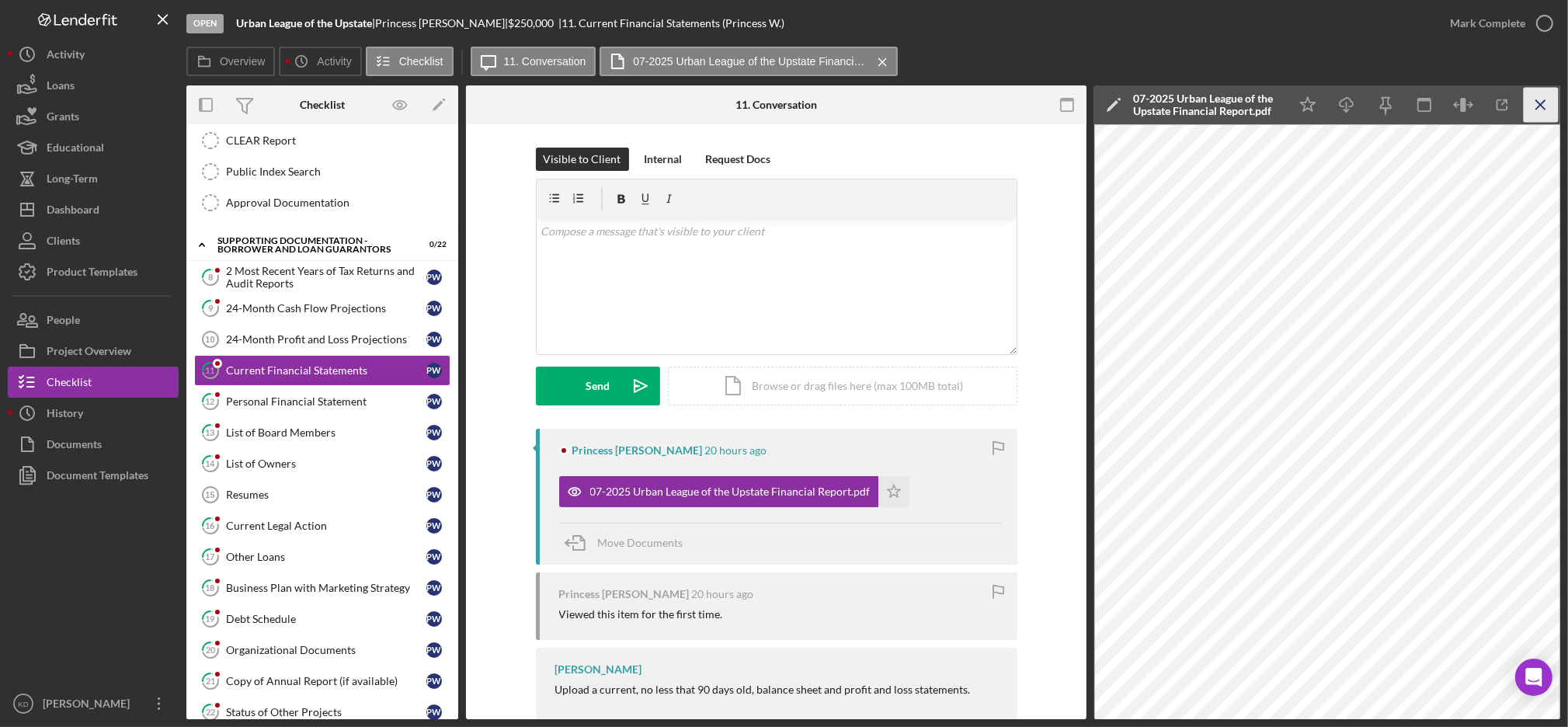
click at [1547, 97] on icon "Icon/Menu Close" at bounding box center [1541, 105] width 35 height 35
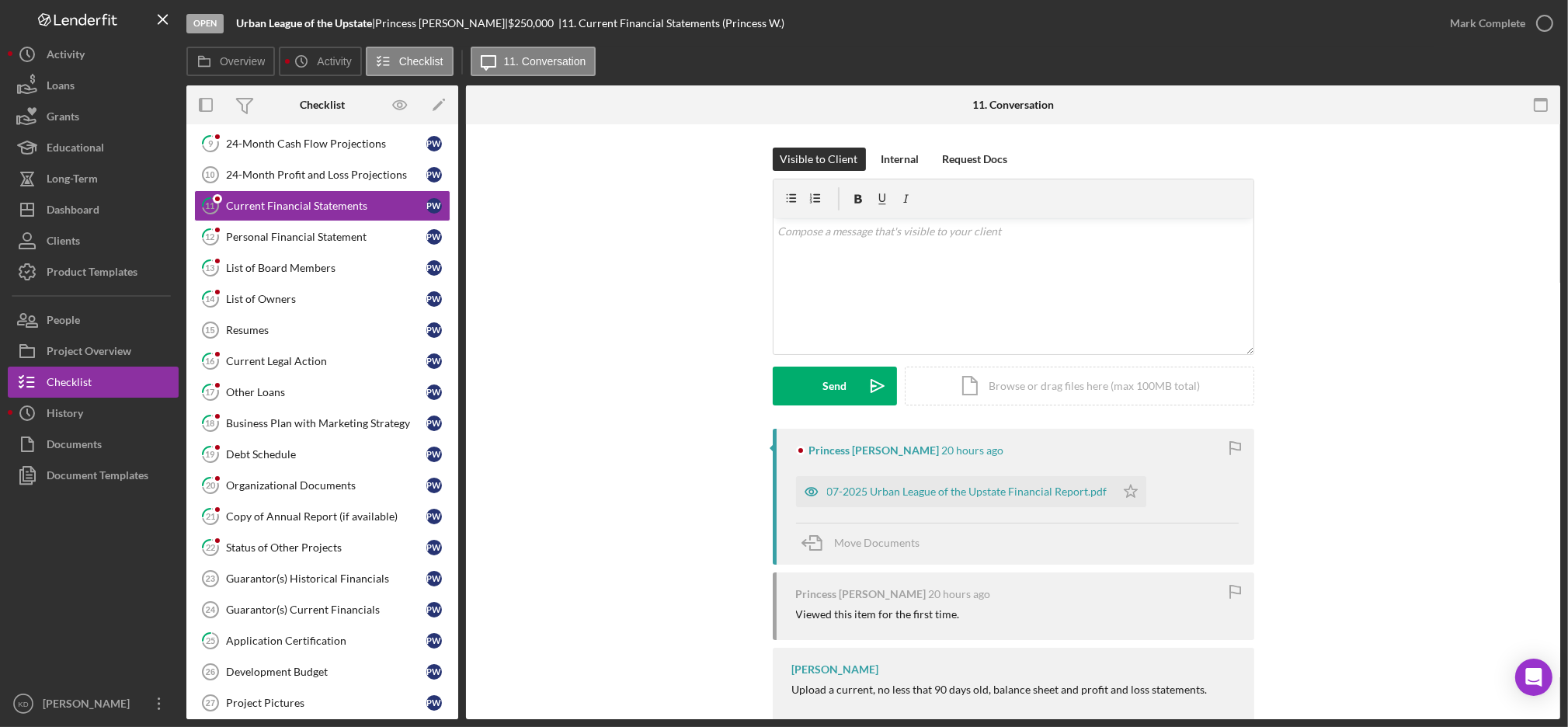
scroll to position [485, 0]
click at [329, 425] on div "Business Plan with Marketing Strategy" at bounding box center [326, 421] width 200 height 13
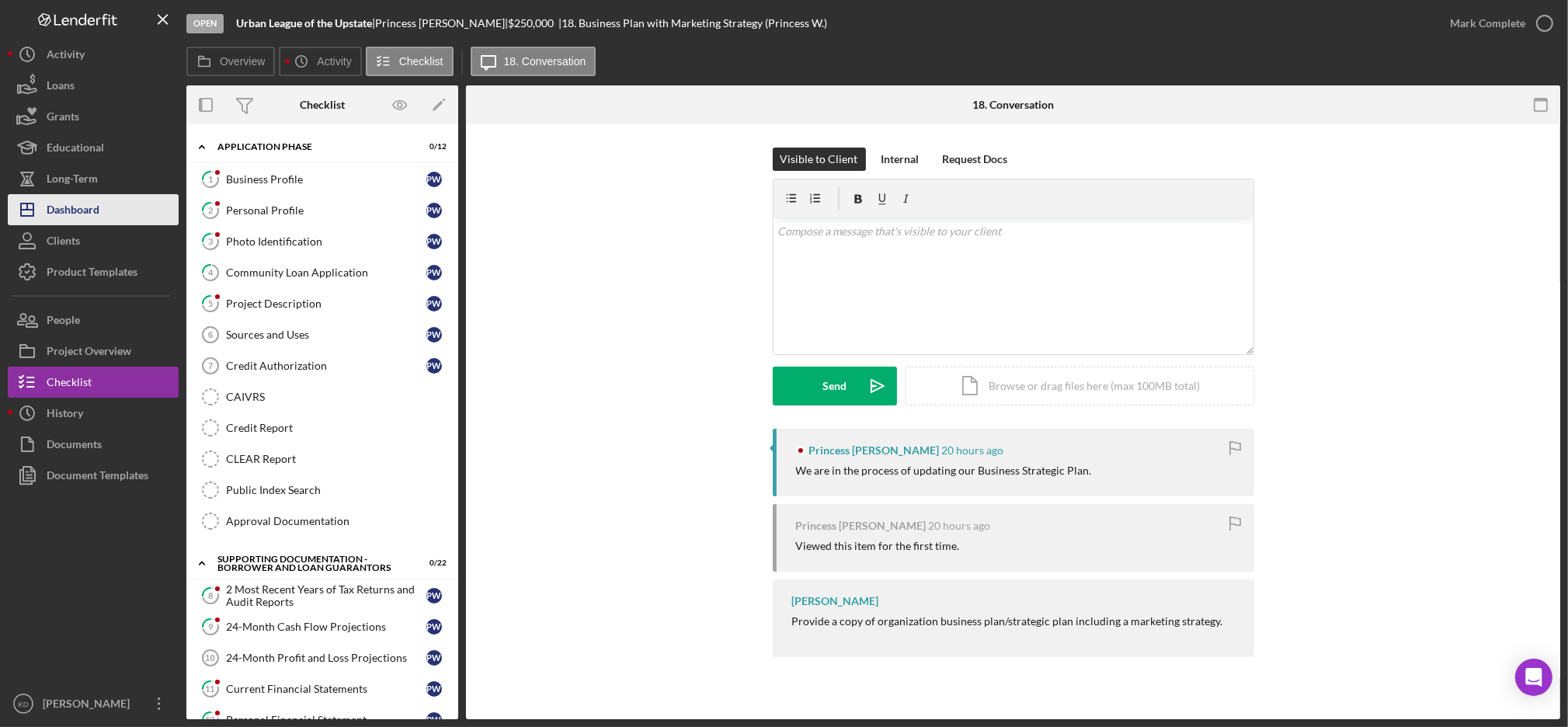
click at [102, 218] on button "Icon/Dashboard Dashboard" at bounding box center [93, 210] width 171 height 31
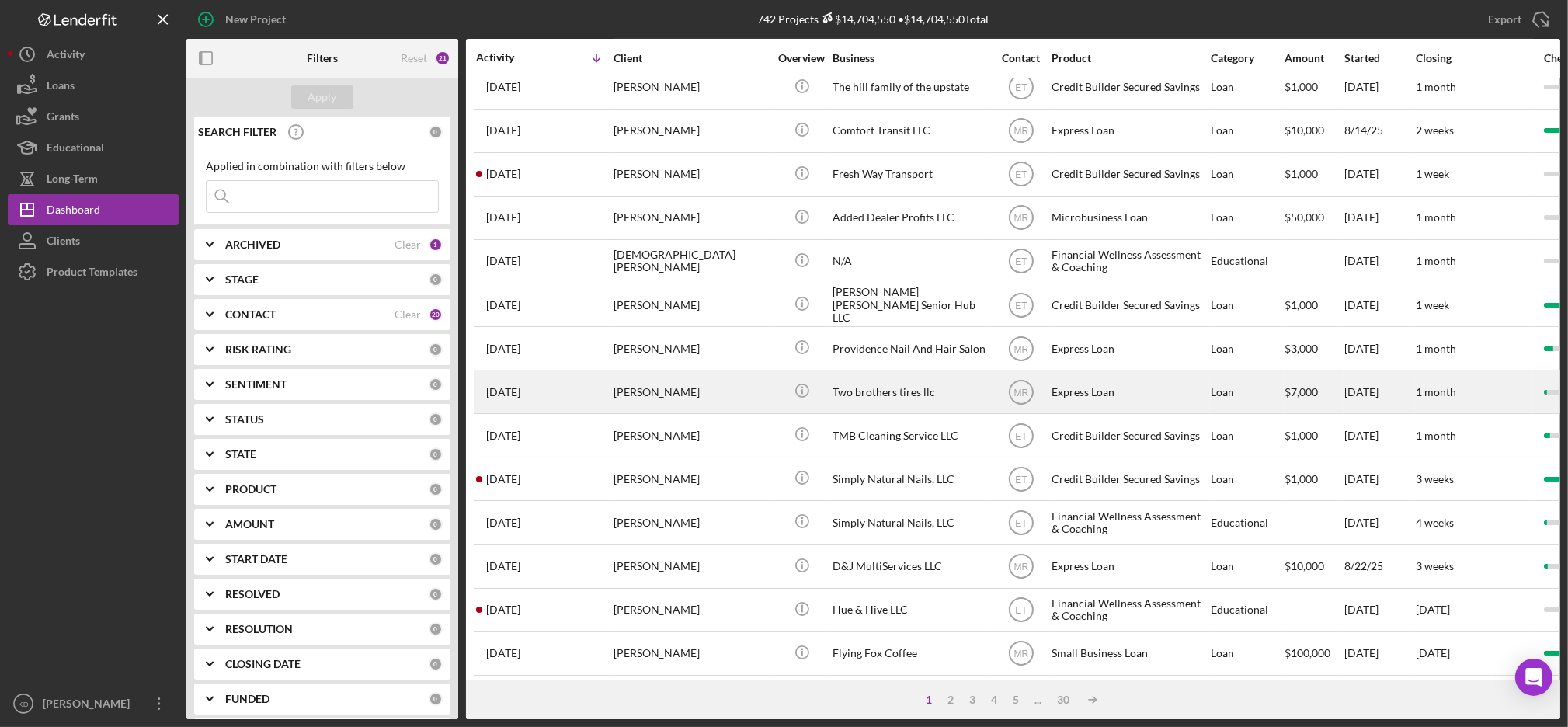
scroll to position [515, 0]
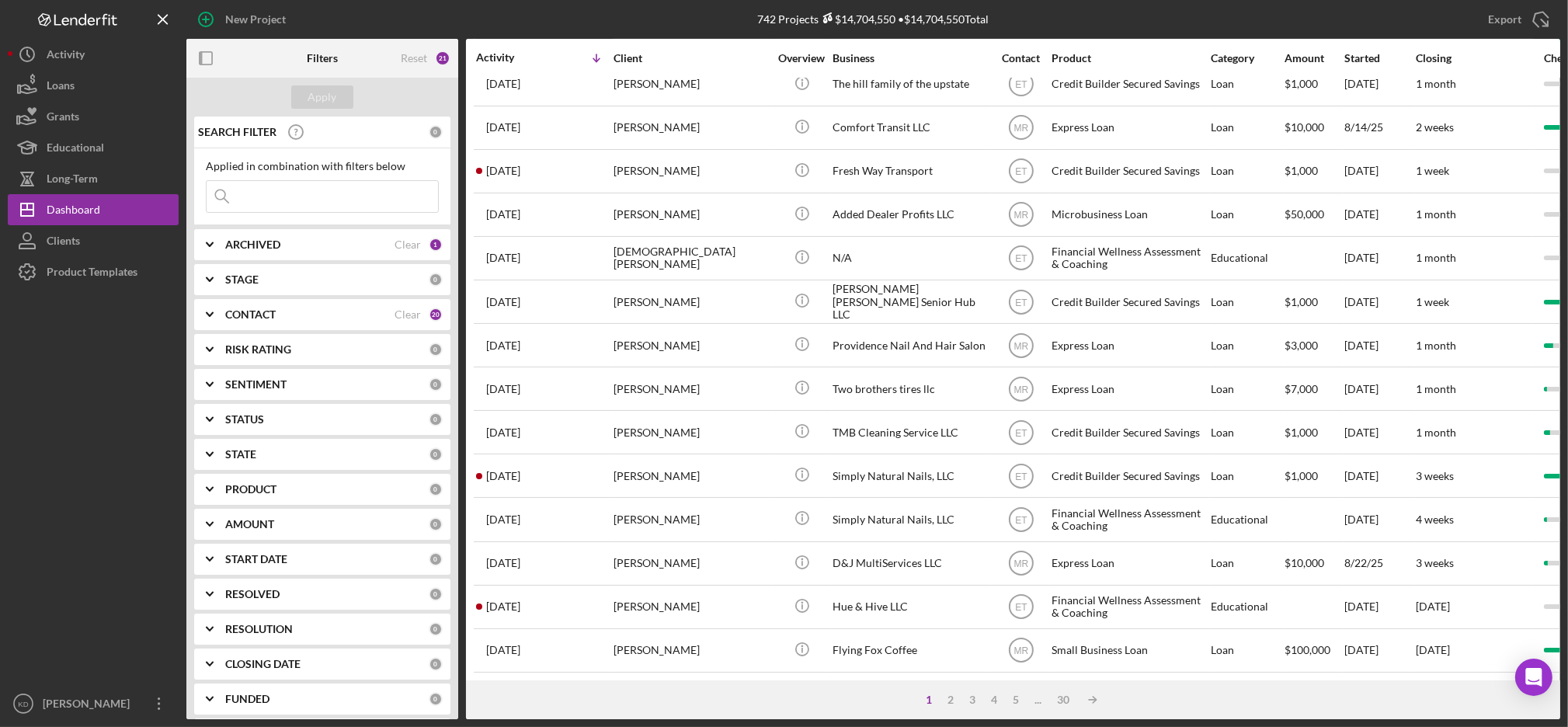
click at [8, 195] on button "Icon/Dashboard Dashboard" at bounding box center [93, 210] width 171 height 31
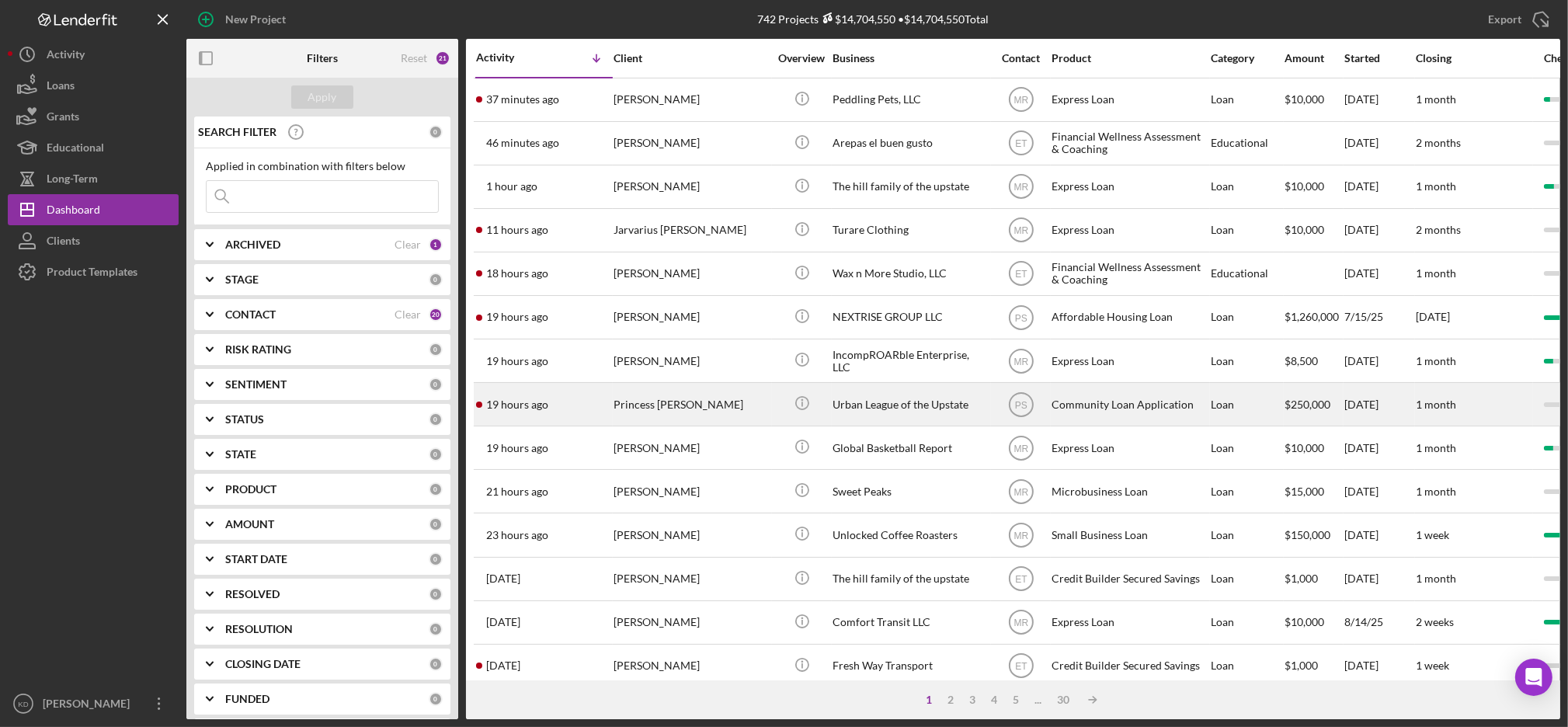
click at [750, 396] on div "Princess [PERSON_NAME]" at bounding box center [691, 405] width 155 height 41
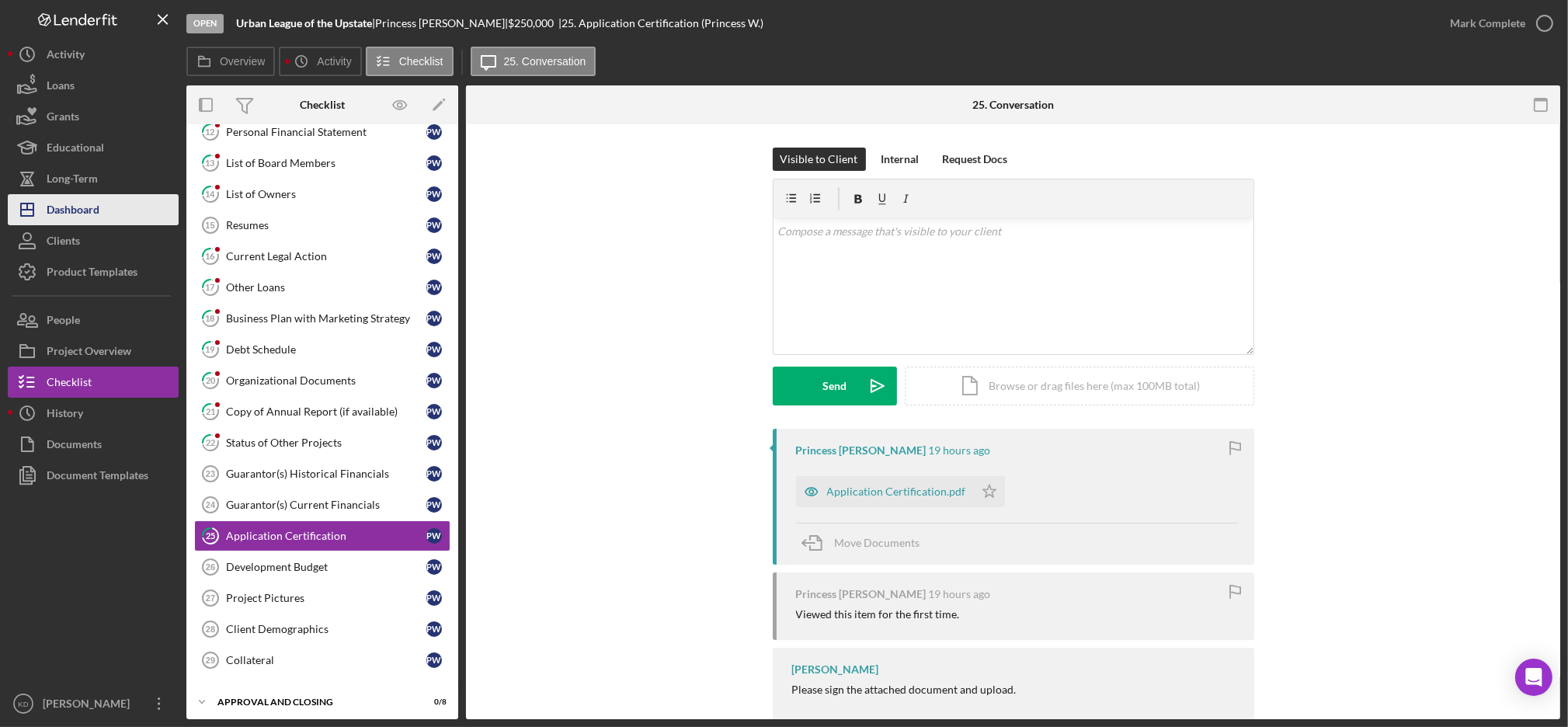
scroll to position [213, 0]
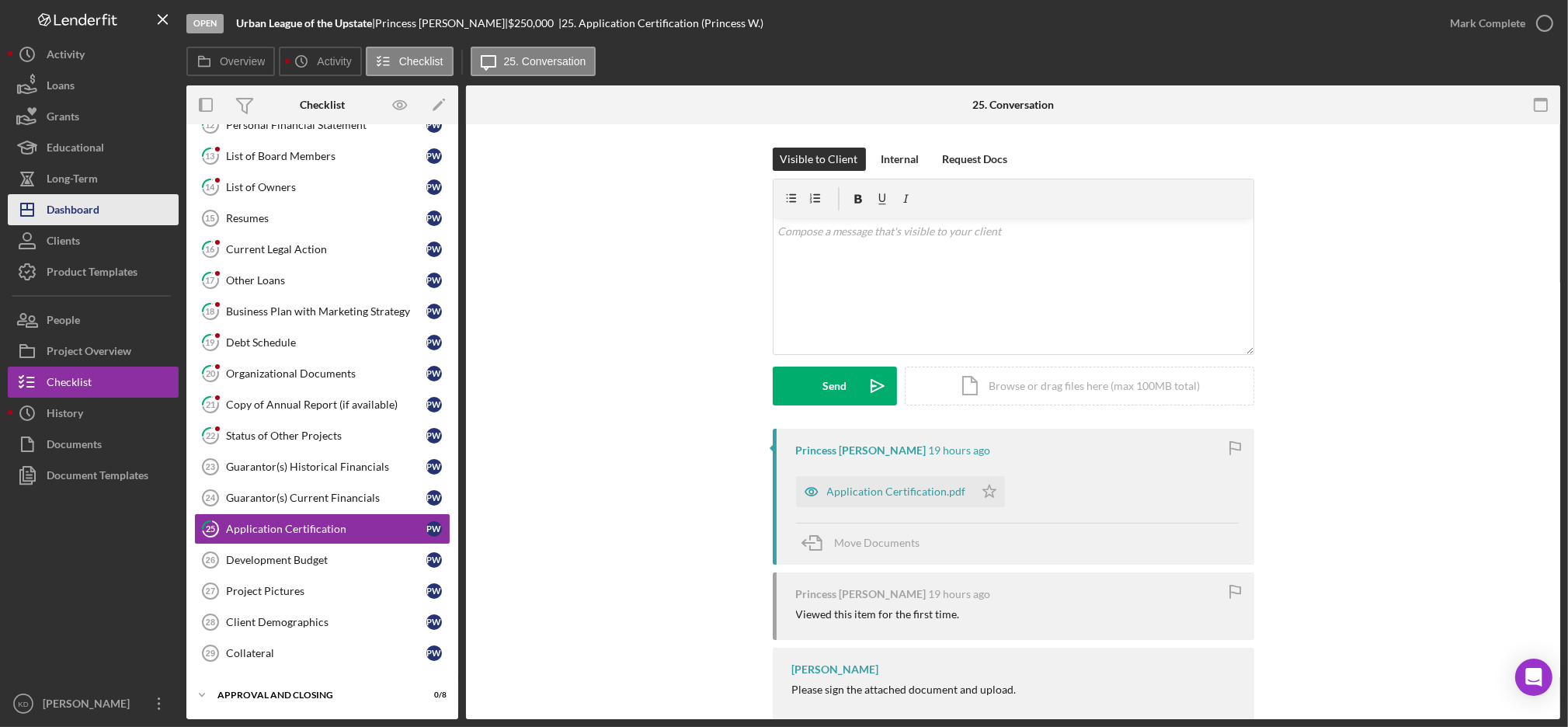
click at [110, 206] on button "Icon/Dashboard Dashboard" at bounding box center [93, 210] width 171 height 31
